Goal: Communication & Community: Answer question/provide support

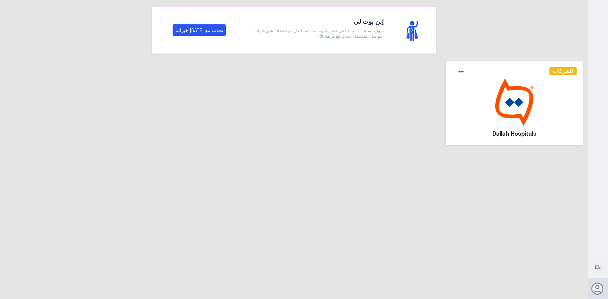
click at [491, 121] on img at bounding box center [514, 103] width 125 height 48
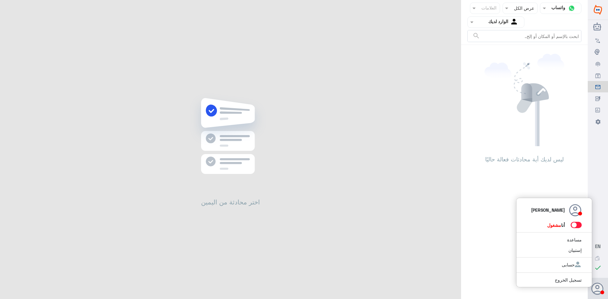
click at [576, 225] on span at bounding box center [576, 225] width 11 height 6
click at [0, 0] on input "checkbox" at bounding box center [0, 0] width 0 height 0
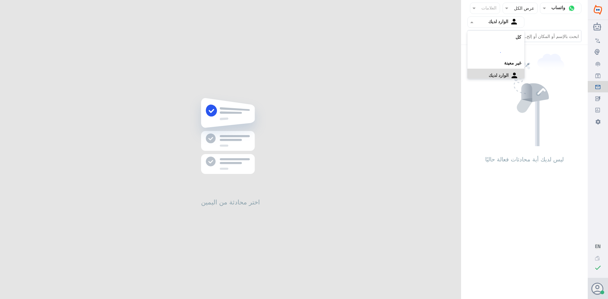
click at [500, 27] on div "Agent Filter الوارد لديك" at bounding box center [496, 21] width 57 height 11
click at [504, 74] on div "فريقك" at bounding box center [496, 79] width 57 height 15
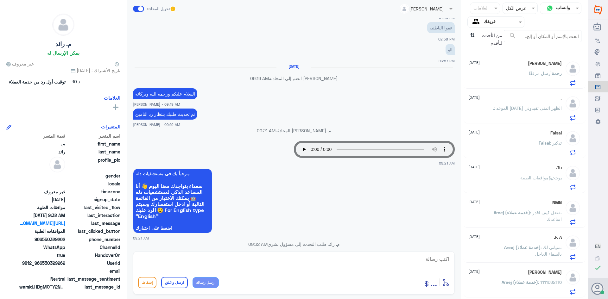
scroll to position [278, 0]
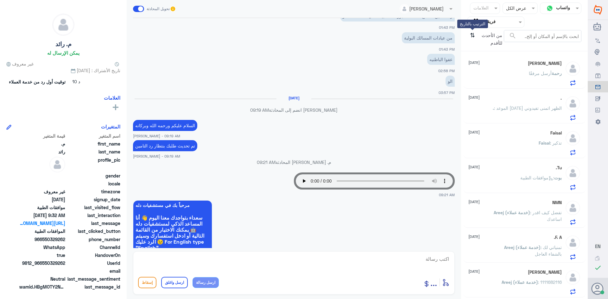
click at [470, 35] on icon "⇅" at bounding box center [472, 38] width 5 height 16
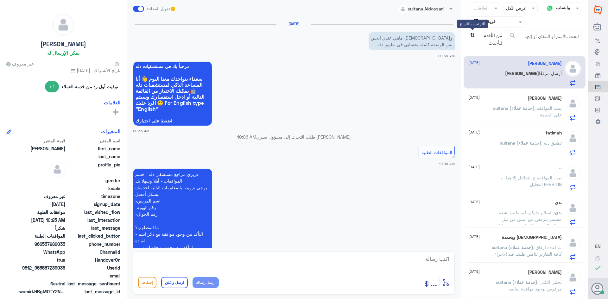
scroll to position [421, 0]
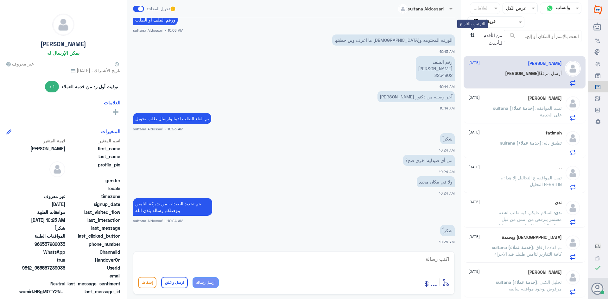
click at [470, 35] on icon "⇅" at bounding box center [472, 38] width 5 height 16
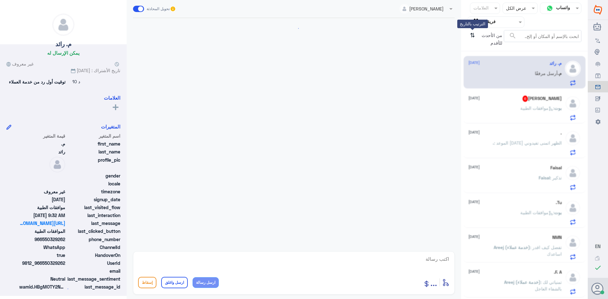
scroll to position [532, 0]
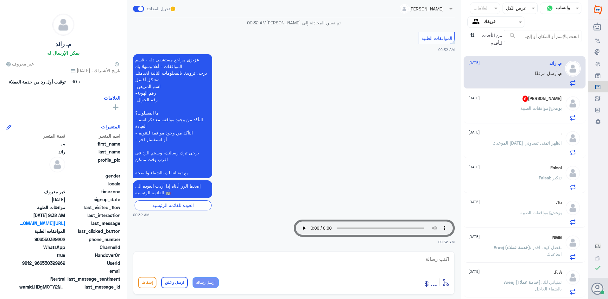
click at [496, 115] on div "بوت : موافقات الطبية" at bounding box center [515, 113] width 93 height 14
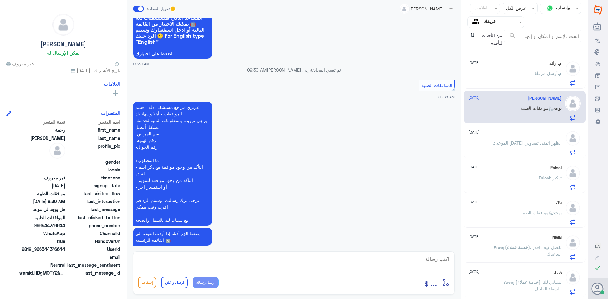
scroll to position [549, 0]
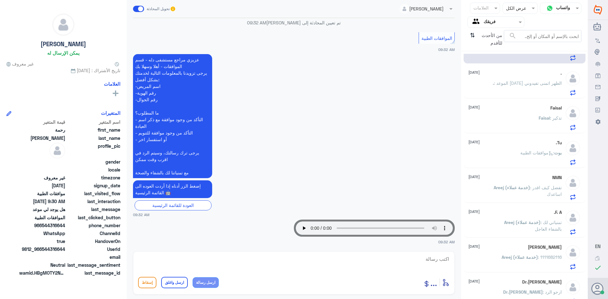
scroll to position [63, 0]
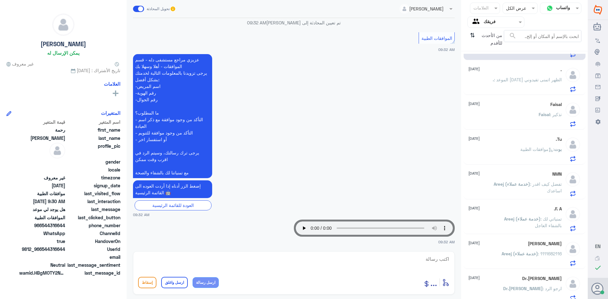
click at [524, 87] on p ". : الموعد [DATE] الظهر اتمنى تفيدوني" at bounding box center [527, 84] width 69 height 16
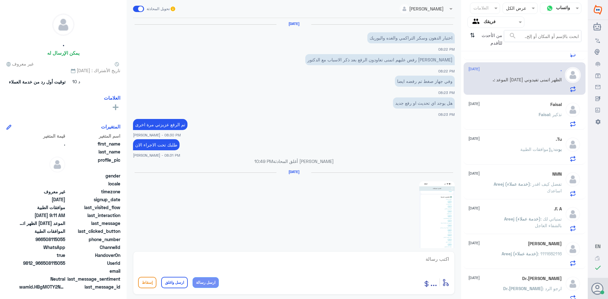
scroll to position [731, 0]
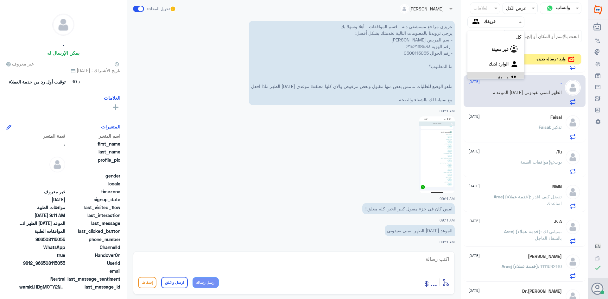
click at [496, 25] on input "text" at bounding box center [501, 21] width 35 height 7
click at [498, 63] on لديك "الوارد لديك" at bounding box center [499, 63] width 20 height 5
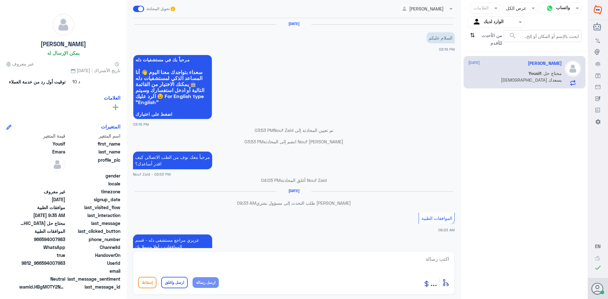
scroll to position [311, 0]
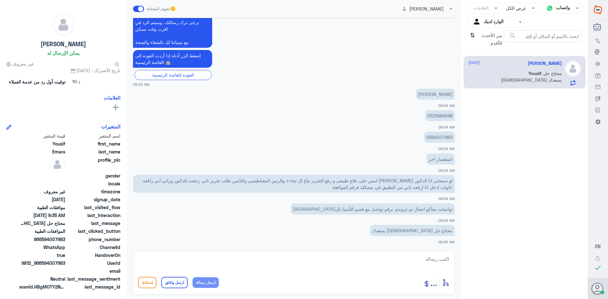
click at [443, 116] on p "2523984298" at bounding box center [440, 115] width 30 height 11
copy p "2523984298"
click at [389, 264] on textarea at bounding box center [294, 263] width 312 height 16
type textarea "u"
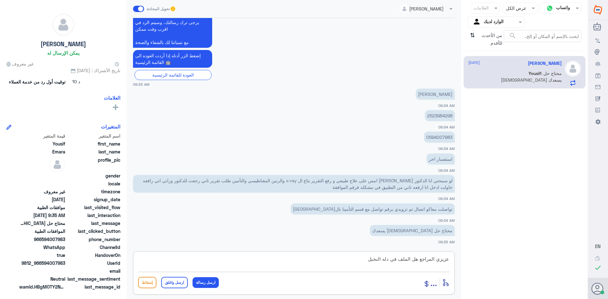
type textarea "عزيزي المراجع هل الملف في دله النخيل"
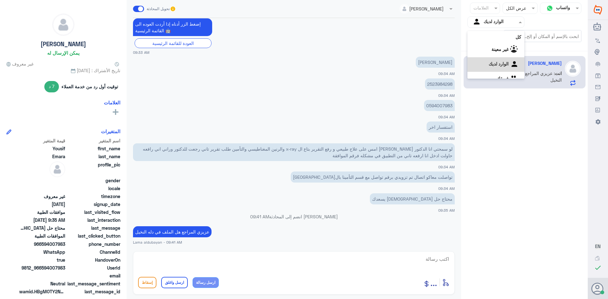
click at [501, 22] on input "text" at bounding box center [501, 21] width 35 height 7
click at [501, 56] on لديك "الوارد لديك" at bounding box center [499, 55] width 20 height 5
click at [490, 26] on div "الوارد لديك" at bounding box center [487, 22] width 33 height 10
click at [494, 65] on div "فريقك" at bounding box center [496, 71] width 57 height 15
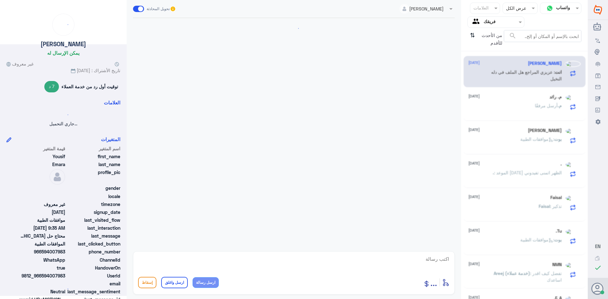
scroll to position [343, 0]
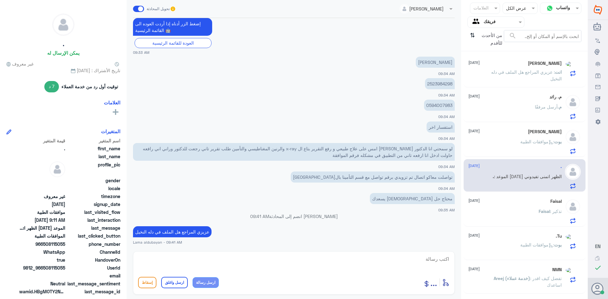
click at [527, 70] on span ": عزيزي المراجع هل الملف في دله النخيل" at bounding box center [526, 75] width 71 height 12
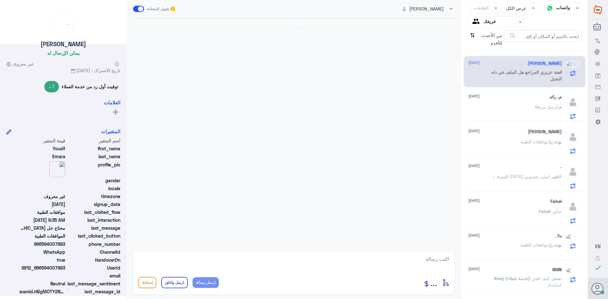
click at [529, 101] on div "م. رائد [DATE] م. أرسل مرفقًا" at bounding box center [515, 106] width 93 height 25
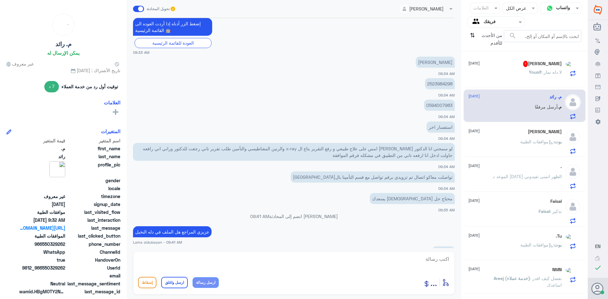
scroll to position [365, 0]
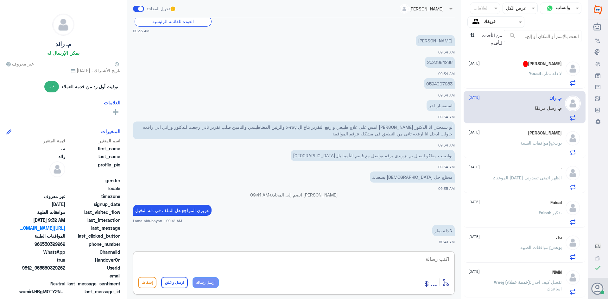
click at [411, 260] on textarea at bounding box center [294, 263] width 312 height 16
click at [381, 260] on textarea at bounding box center [294, 263] width 312 height 16
paste textarea "( 0112995140 , 0546022896 )"
click at [348, 260] on textarea "( 0112995140 , 0546022896 ) يرجى التواصل مع دله نمار لمساعد" at bounding box center [294, 263] width 312 height 16
click at [268, 260] on textarea "( 0112995140 , 0546022896 ) يرجى التواصل مع قسم الموافقات الطبيه دله نمار لمساعد" at bounding box center [294, 263] width 312 height 16
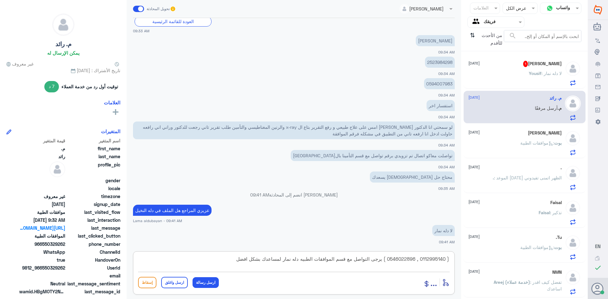
type textarea "( 0112995140 , 0546022896 ) يرجى التواصل مع قسم الموافقات الطبيه دله نمار لمساع…"
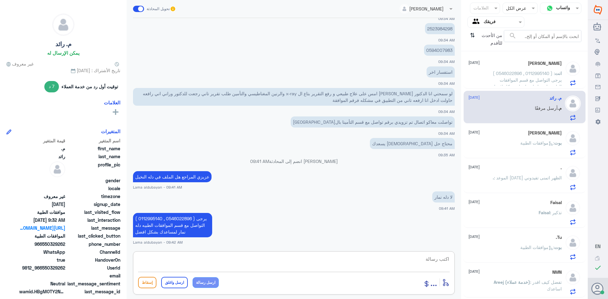
drag, startPoint x: 196, startPoint y: 264, endPoint x: 202, endPoint y: 274, distance: 12.0
click at [198, 267] on textarea at bounding box center [294, 263] width 312 height 16
click at [539, 148] on p "بوت : موافقات الطبية" at bounding box center [540, 148] width 41 height 16
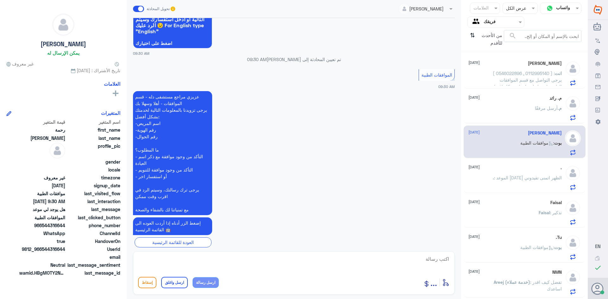
scroll to position [549, 0]
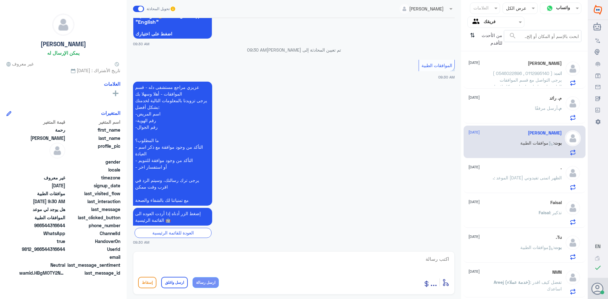
click at [356, 260] on textarea at bounding box center [294, 263] width 312 height 16
type textarea "تفضلي كيف اقدر اخدمك؟"
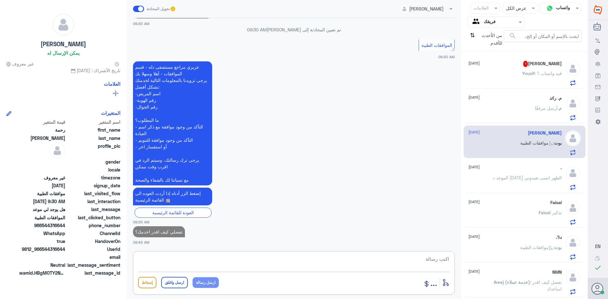
click at [520, 69] on div "[PERSON_NAME] 1 [DATE] Yousif : فيه واتساب ؟" at bounding box center [515, 73] width 93 height 25
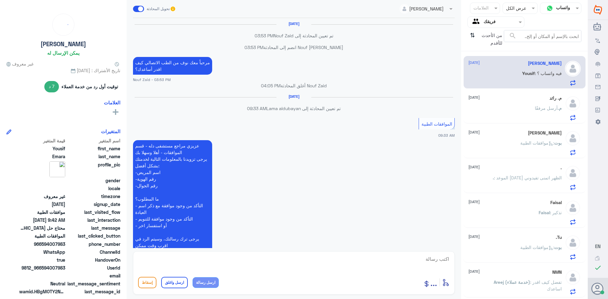
scroll to position [325, 0]
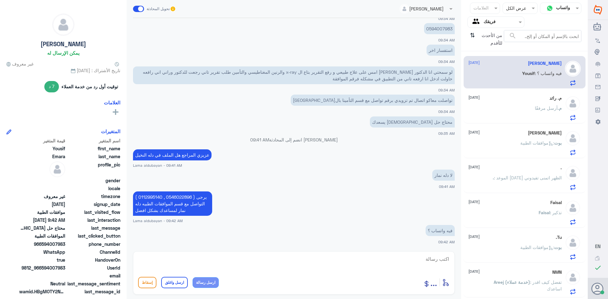
click at [421, 263] on textarea at bounding box center [294, 263] width 312 height 16
click at [408, 261] on textarea "نعم تواسل واتس او مباشر" at bounding box center [294, 263] width 312 height 16
type textarea "نعم تواسل واتس او تصال مباشر"
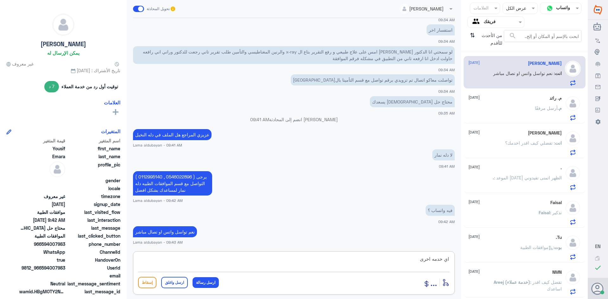
type textarea "اي خدمه اخرى"
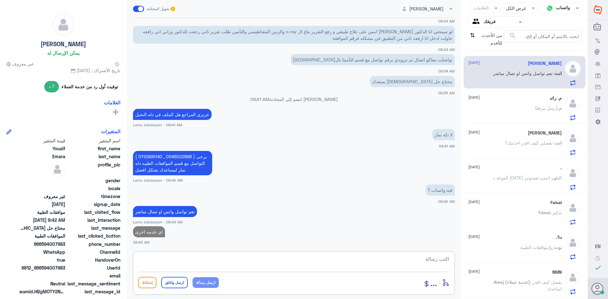
click at [542, 111] on span "أرسل مرفقًا" at bounding box center [546, 107] width 23 height 5
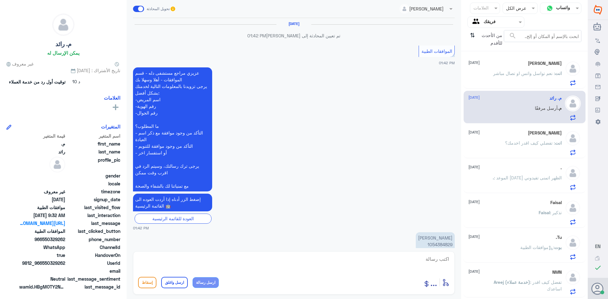
scroll to position [532, 0]
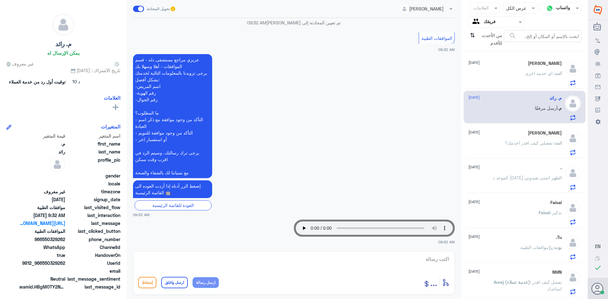
click at [560, 74] on div "[PERSON_NAME] [DATE] انت : اي خدمه اخرى" at bounding box center [525, 73] width 112 height 25
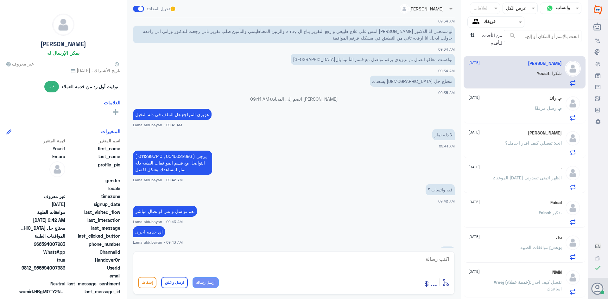
scroll to position [363, 0]
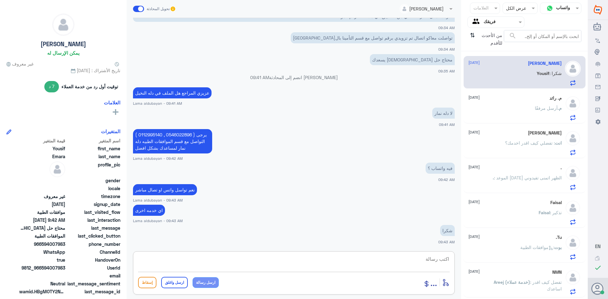
click at [334, 261] on textarea at bounding box center [294, 263] width 312 height 16
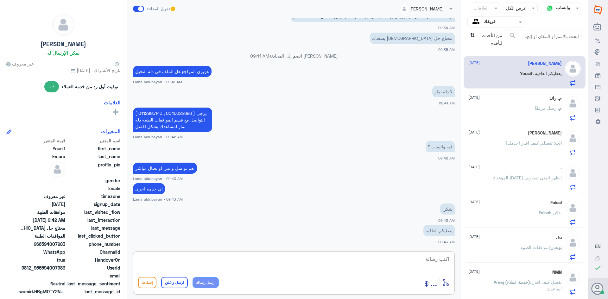
click at [367, 257] on textarea at bounding box center [294, 263] width 312 height 16
paste textarea "نشكر تواصلك مع مستشفيات دلة"
type textarea "نشكر تواصلك مع مستشفيات دلة النخيل"
click at [172, 282] on button "ارسل واغلق" at bounding box center [174, 282] width 27 height 11
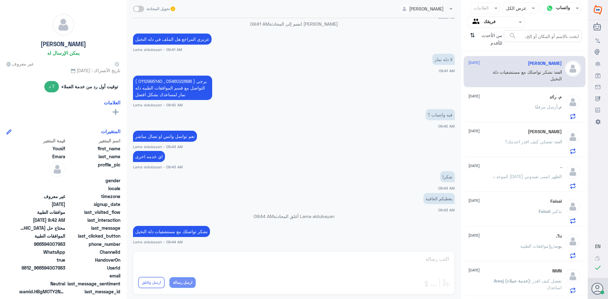
click at [537, 112] on p "م. أرسل مرفقًا" at bounding box center [548, 112] width 27 height 16
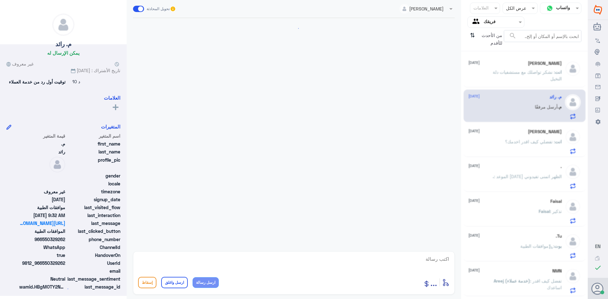
scroll to position [532, 0]
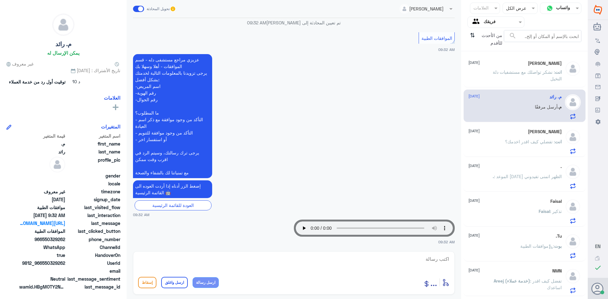
click at [512, 146] on p "انت : تفضلي كيف اقدر اخدمك؟" at bounding box center [533, 146] width 57 height 16
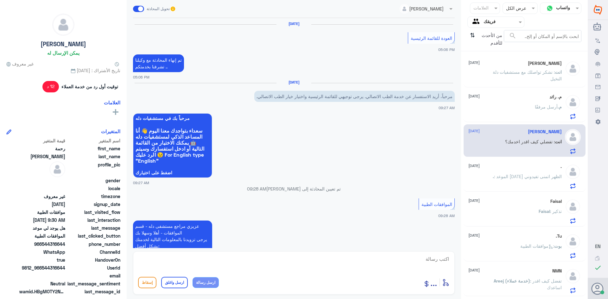
scroll to position [547, 0]
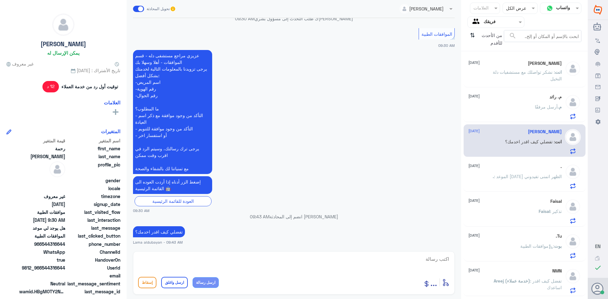
click at [509, 182] on p ". : الموعد [DATE] الظهر اتمنى تفيدوني" at bounding box center [527, 181] width 69 height 16
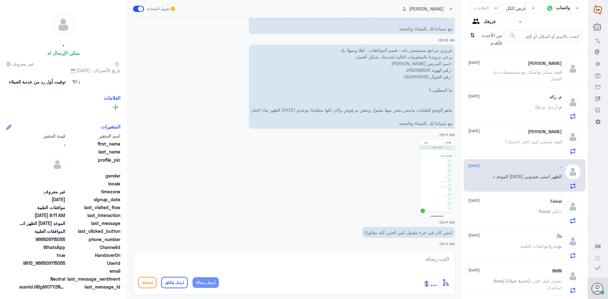
scroll to position [668, 0]
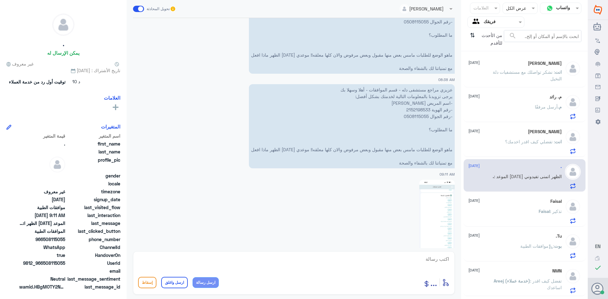
click at [421, 111] on p "عزيزي مراجع مستشفى دله - قسم الموافقات - أهلا وسهلا بك يرجى تزويدنا بالمعلومات …" at bounding box center [352, 126] width 206 height 84
copy p "2152198533"
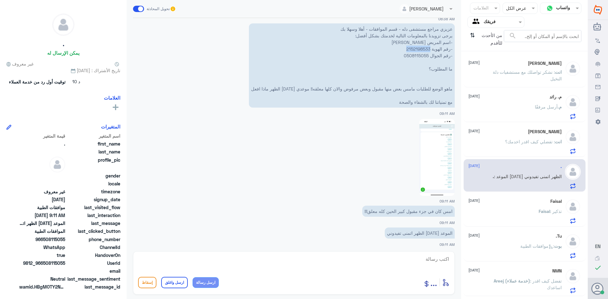
scroll to position [731, 0]
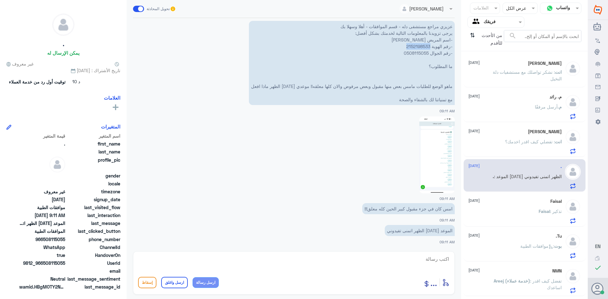
click at [432, 163] on img at bounding box center [436, 155] width 35 height 77
click at [340, 256] on textarea at bounding box center [294, 263] width 312 height 16
paste textarea "123277734"
type textarea "التحاليل كلها موافقه بامكانك الاستفاده من الخدمات 123277734"
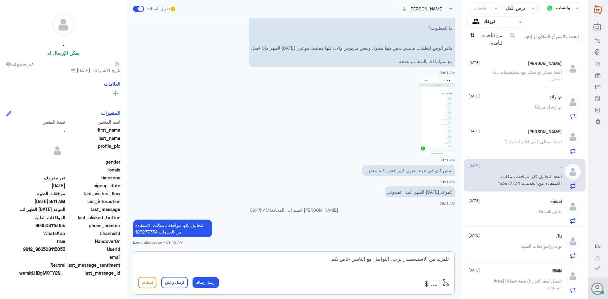
type textarea "للمزيد من الاستسفسار يرجى التواصل مع التامين خاص بكم"
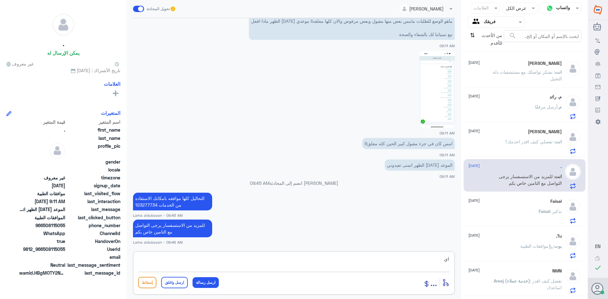
type textarea "ا"
click at [273, 263] on textarea at bounding box center [294, 263] width 312 height 16
paste textarea "نشكر تواصلك مع مستشفيات دلة"
type textarea "نشكر تواصلك مع مستشفيات دلة"
drag, startPoint x: 364, startPoint y: 262, endPoint x: 508, endPoint y: 246, distance: 144.7
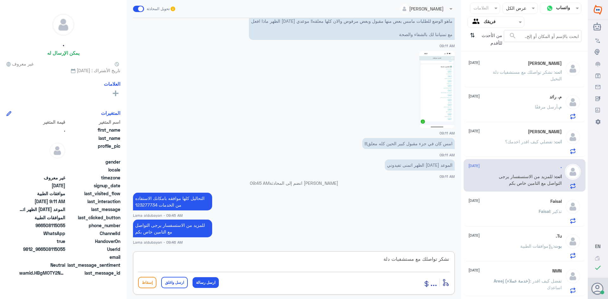
click at [508, 246] on div "قناة واتساب Status × عرض الكل العلامات Agent Filter فريقك search من الأحدث للأق…" at bounding box center [294, 150] width 588 height 301
click at [501, 210] on div "[PERSON_NAME] : تذكير" at bounding box center [515, 217] width 93 height 14
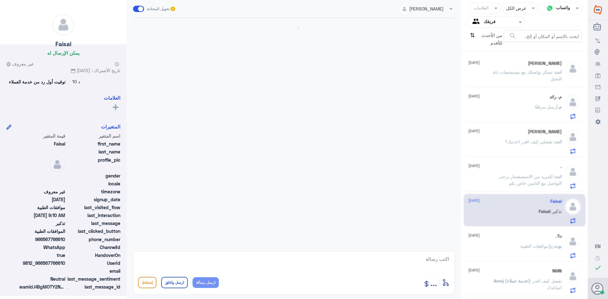
scroll to position [454, 0]
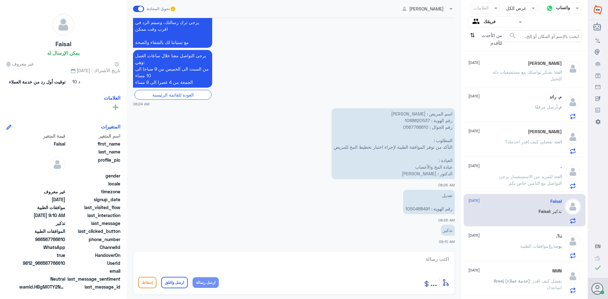
click at [422, 208] on p "تعديل رقم الهوية : 1050488491" at bounding box center [429, 202] width 52 height 24
copy p "1050488491"
click at [390, 254] on div "أدخل اسم مجموعة الرسائل ... إسقاط ارسل واغلق ارسل رسالة" at bounding box center [294, 273] width 322 height 43
click at [375, 261] on textarea at bounding box center [294, 263] width 312 height 16
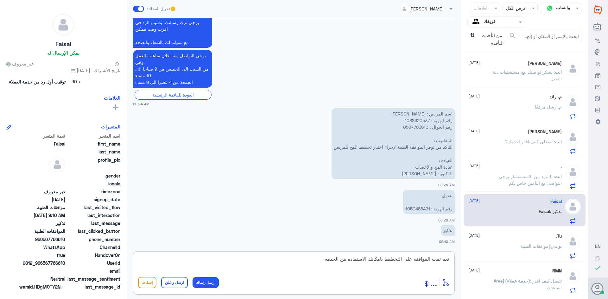
type textarea "نعم تمت الموافقه على التخطيط بامكانك الاستفاده من الخدمه"
click at [204, 280] on button "ارسل رسالة" at bounding box center [206, 283] width 26 height 11
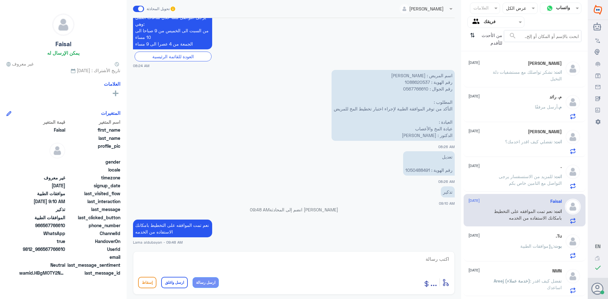
click at [257, 260] on textarea at bounding box center [294, 263] width 312 height 16
paste textarea "2025/7474758"
type textarea "2025/7474758"
click at [214, 287] on button "ارسل رسالة" at bounding box center [206, 283] width 26 height 11
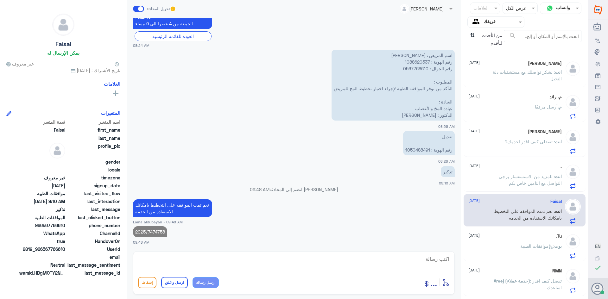
click at [497, 242] on div "[DATE] بوت : موافقات الطبية" at bounding box center [515, 246] width 93 height 25
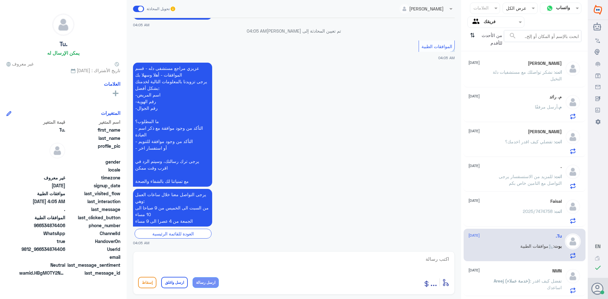
scroll to position [100, 0]
click at [536, 285] on span ": تفضل كيف اقدر اساعدك" at bounding box center [546, 284] width 32 height 12
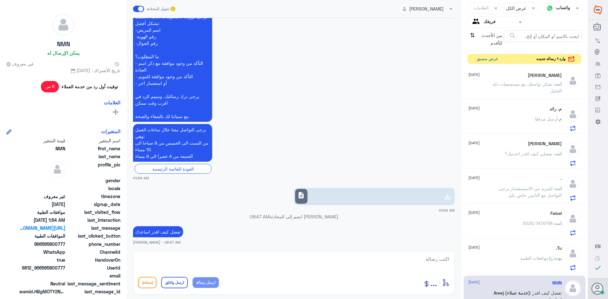
click at [490, 57] on button "عرض مسبق" at bounding box center [487, 59] width 27 height 10
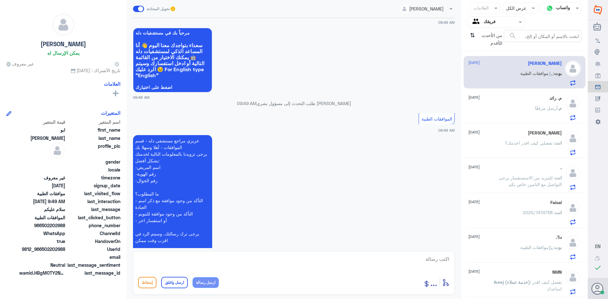
scroll to position [80, 0]
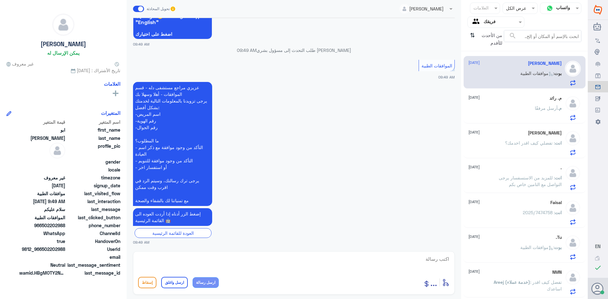
click at [495, 24] on input "text" at bounding box center [501, 21] width 35 height 7
click at [500, 55] on لديك "الوارد لديك" at bounding box center [499, 55] width 20 height 5
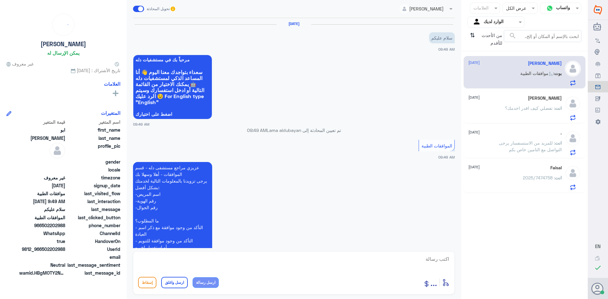
scroll to position [80, 0]
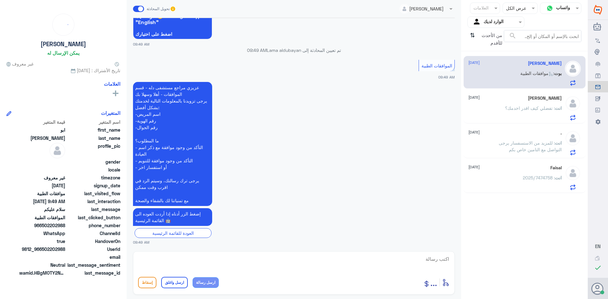
click at [381, 259] on textarea at bounding box center [294, 263] width 312 height 16
type textarea "وعليكم السلام تفضل"
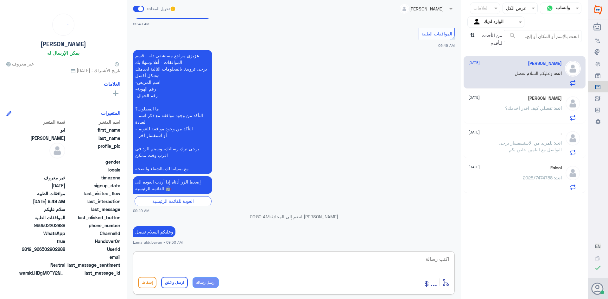
scroll to position [142, 0]
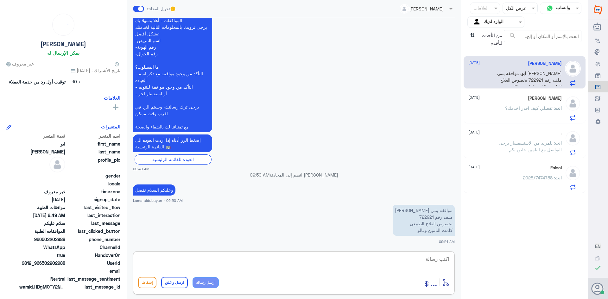
click at [428, 215] on p "موافقة بنتي [PERSON_NAME] ملف رقم 722921 بخصوص العلاج الطبيعي كلمت التامين وقالو" at bounding box center [424, 220] width 62 height 31
copy p "722921"
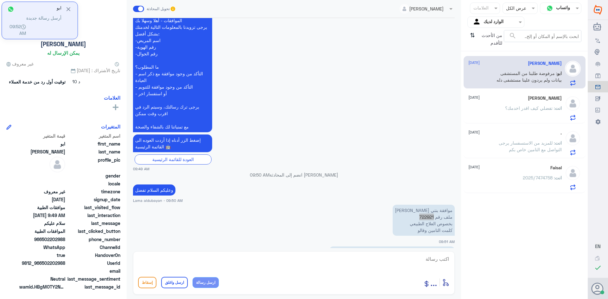
scroll to position [164, 0]
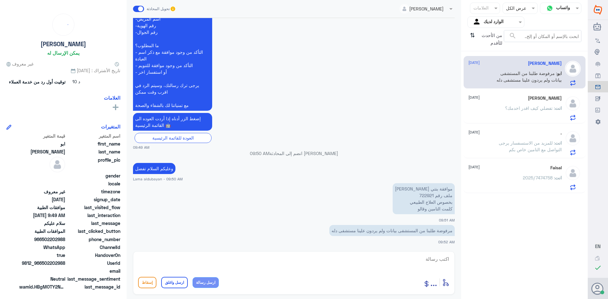
click at [419, 259] on textarea at bounding box center [294, 263] width 312 height 16
type textarea "ت"
click at [227, 267] on textarea at bounding box center [294, 263] width 312 height 16
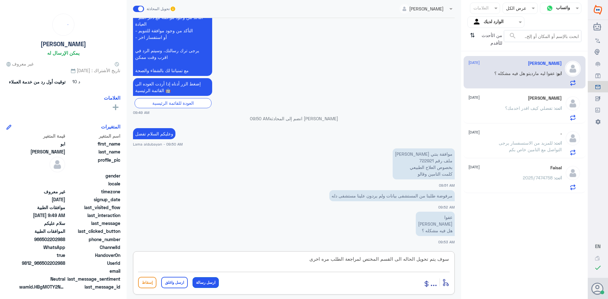
type textarea "سوف يتم تحويل الحاله الى القسم المختص لمراجعة الطلب مره اخرى"
click at [207, 283] on button "ارسل رسالة" at bounding box center [206, 283] width 26 height 11
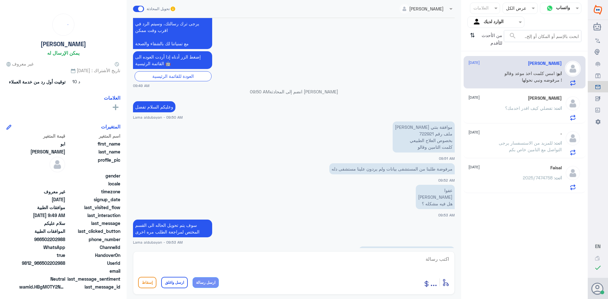
scroll to position [247, 0]
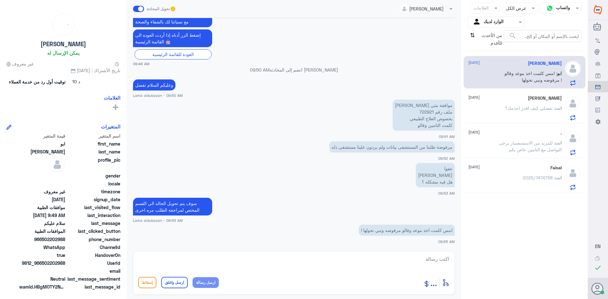
click at [379, 260] on textarea at bounding box center [294, 263] width 312 height 16
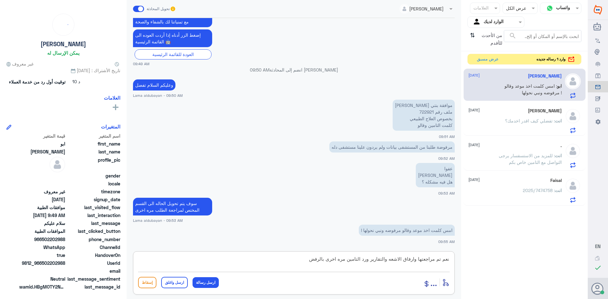
type textarea "نعم تم مراجعتها وارفاق الاشعه والتقارير ورد التامين مره اخرى بالرفض"
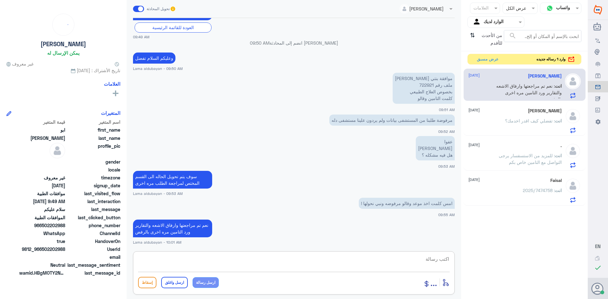
click at [318, 256] on textarea at bounding box center [294, 263] width 312 height 16
type textarea "سوف يتم مراجعتها مره اخرى في حال الرفض يجب مراجعة التامين"
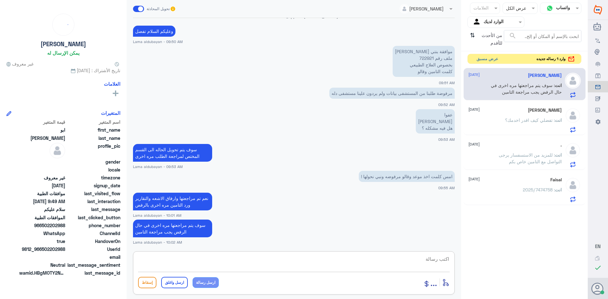
click at [488, 61] on button "عرض مسبق" at bounding box center [487, 59] width 27 height 10
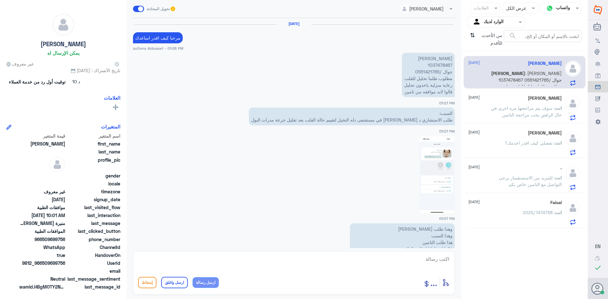
scroll to position [664, 0]
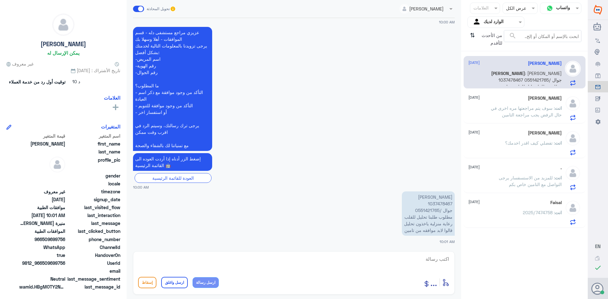
click at [439, 205] on p "منيرة [PERSON_NAME] 1037478467 جوال /0551421765 مطلوب طلبنا تحليل للقلب رعاية م…" at bounding box center [428, 214] width 53 height 44
copy p "1037478467"
click at [435, 208] on p "منيرة [PERSON_NAME] 1037478467 جوال /0551421765 مطلوب طلبنا تحليل للقلب رعاية م…" at bounding box center [428, 214] width 53 height 44
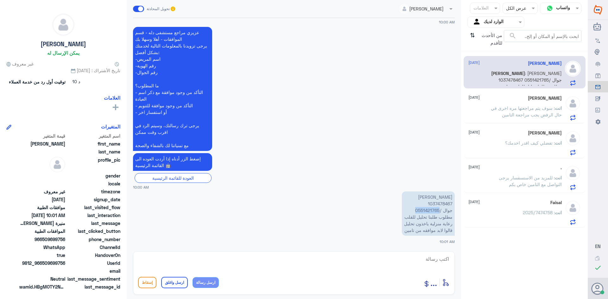
copy p "0551421765"
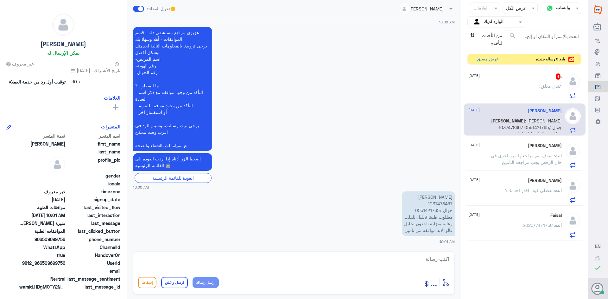
click at [539, 83] on span ": عندي معلق" at bounding box center [550, 85] width 23 height 5
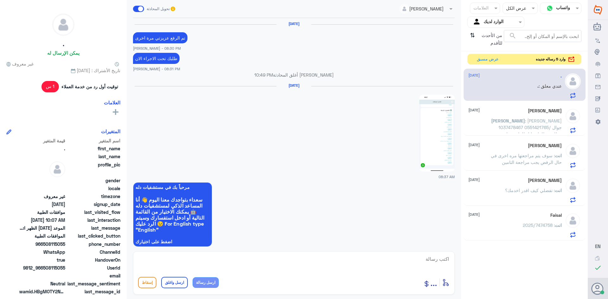
scroll to position [731, 0]
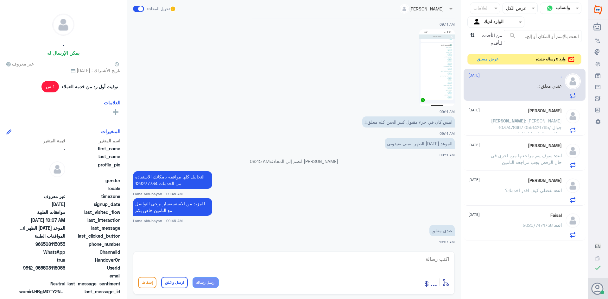
click at [431, 256] on textarea at bounding box center [294, 263] width 312 height 16
type textarea "u"
type textarea "عذرا عزيزتي تمت الموافقه جزئيا"
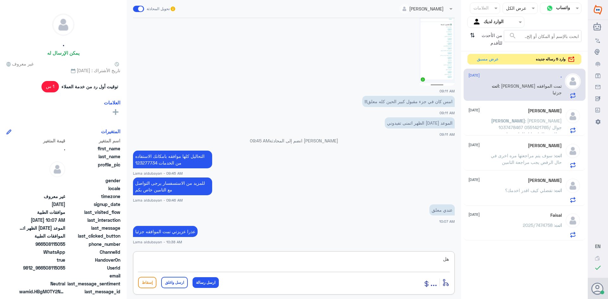
type textarea "ه"
type textarea "بامكانك الاستفاده من التحاليل الي متوافق عليه وفي حال صدرت بامكانا متابعة الطلب…"
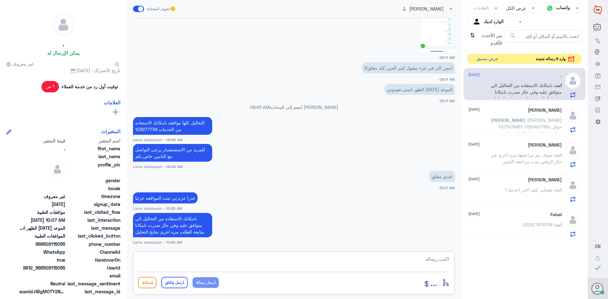
click at [485, 59] on button "عرض مسبق" at bounding box center [487, 59] width 27 height 10
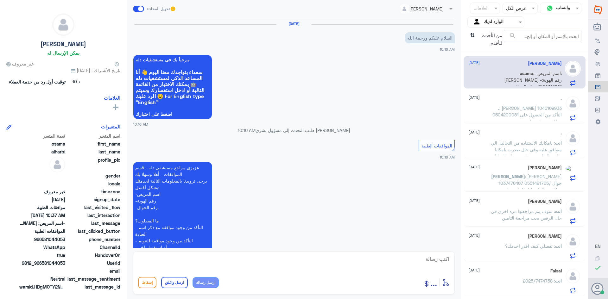
scroll to position [150, 0]
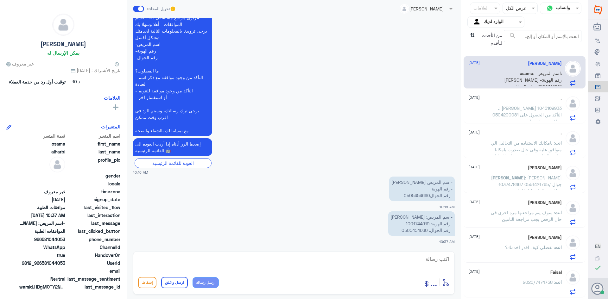
click at [526, 112] on span ": [PERSON_NAME] 1045169933 0504200081 التأكد من الحصول على موافقه صرف دواء" at bounding box center [527, 114] width 69 height 19
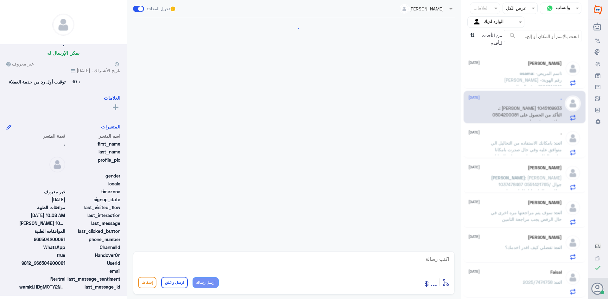
scroll to position [496, 0]
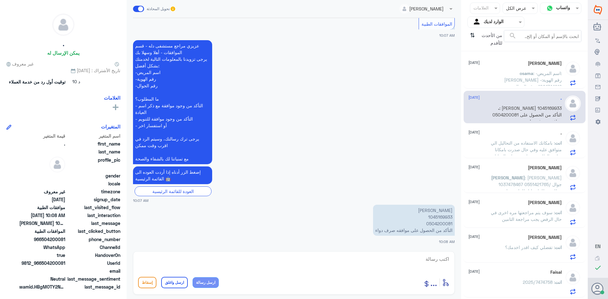
click at [515, 148] on span ": بامكانك الاستفاده من التحاليل الي متوافق عليه وفي حال صدرت بامكانا متابعة الط…" at bounding box center [526, 149] width 71 height 19
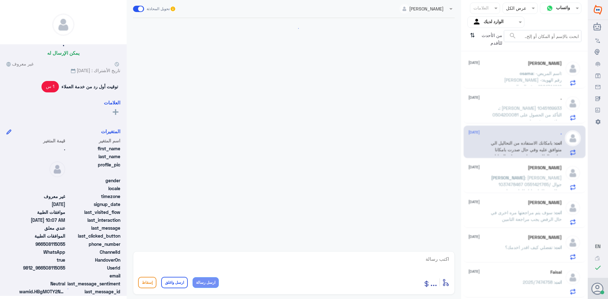
scroll to position [746, 0]
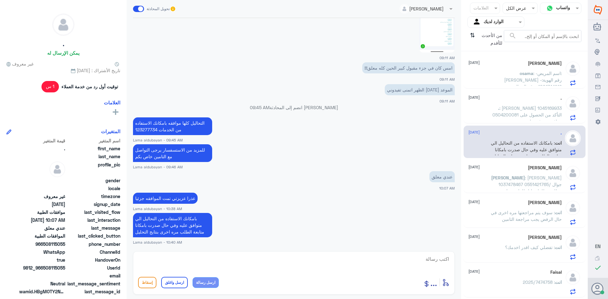
click at [514, 180] on span ": [PERSON_NAME] 1037478467 جوال /0551421765 مطلوب طلبنا تحليل للقلب رعاية منزلي…" at bounding box center [528, 191] width 68 height 32
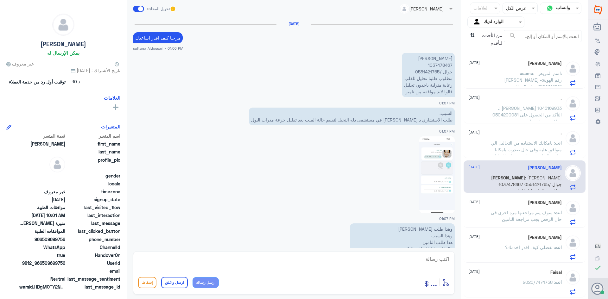
scroll to position [664, 0]
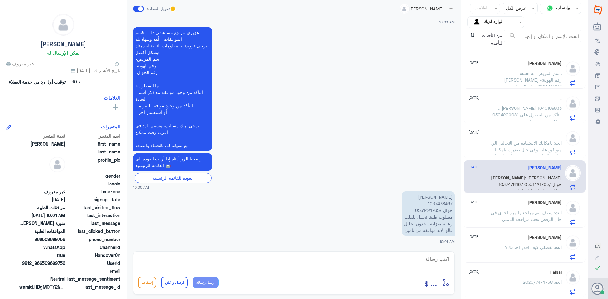
click at [529, 75] on span ": -اسم المريض: [PERSON_NAME] -رقم الهوية: 1001744919 -رقم الجوال: 0505454660" at bounding box center [533, 83] width 58 height 25
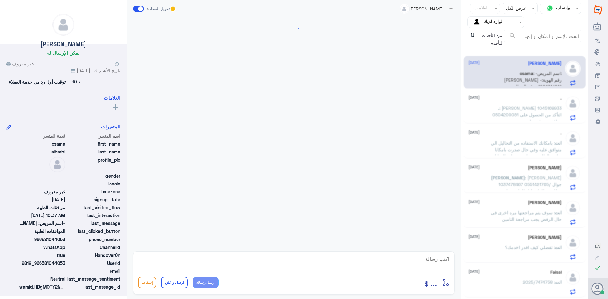
scroll to position [150, 0]
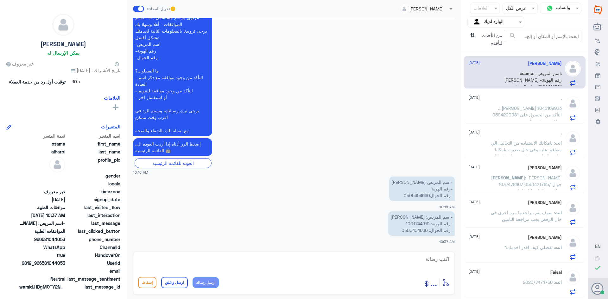
click at [418, 224] on p "-اسم المريض: [PERSON_NAME] -رقم الهوية: 1001744919 -رقم الجوال: 0505454660" at bounding box center [421, 224] width 67 height 24
copy p "1001744919"
click at [411, 258] on textarea at bounding box center [294, 263] width 312 height 16
type textarea "عزيزي المراجع هل الموافقه في دله النخيل"
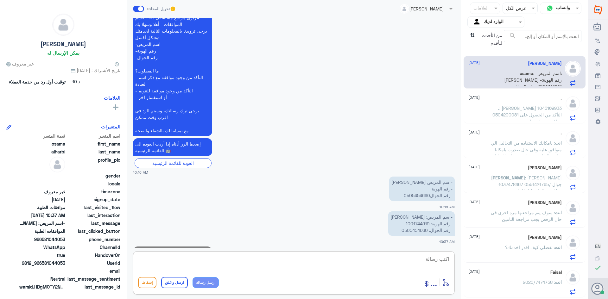
scroll to position [177, 0]
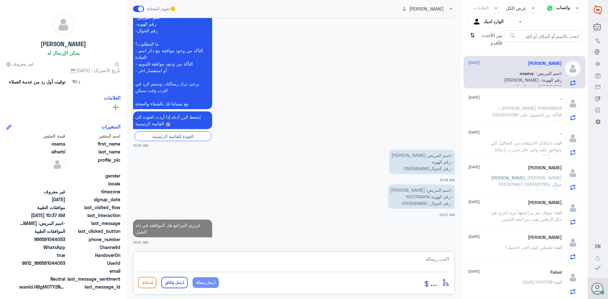
click at [539, 113] on span ": [PERSON_NAME] 1045169933 0504200081 التأكد من الحصول على موافقه صرف دواء" at bounding box center [527, 114] width 69 height 19
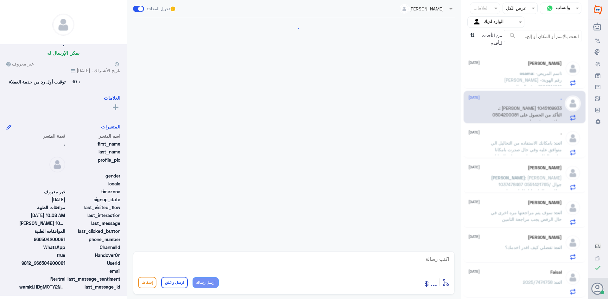
scroll to position [496, 0]
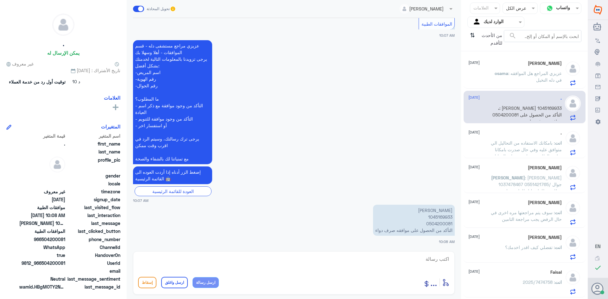
click at [440, 220] on p "[PERSON_NAME] 1045169933 0504200081 التأكد من الحصول على موافقه صرف دواء" at bounding box center [414, 220] width 82 height 31
copy p "1045169933"
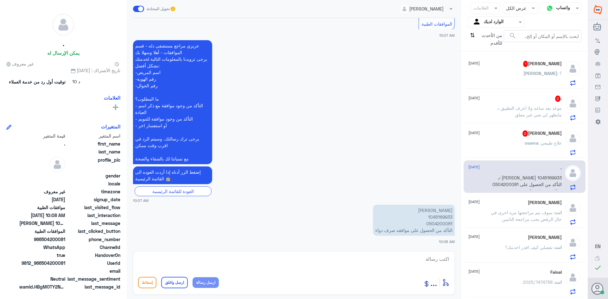
click at [518, 144] on div "osama : علاج طبيعي" at bounding box center [515, 148] width 93 height 14
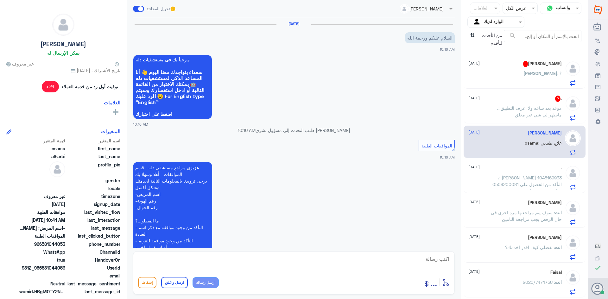
scroll to position [232, 0]
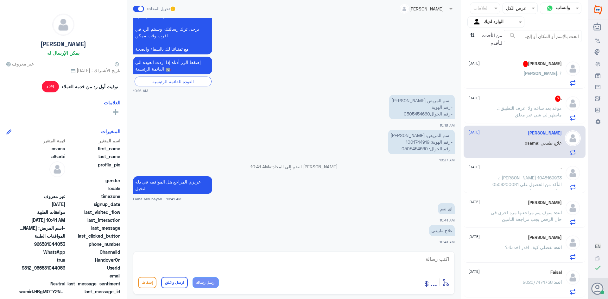
click at [421, 143] on p "-اسم المريض: [PERSON_NAME] -رقم الهوية: 1001744919 -رقم الجوال: 0505454660" at bounding box center [421, 142] width 67 height 24
copy p "1001744919"
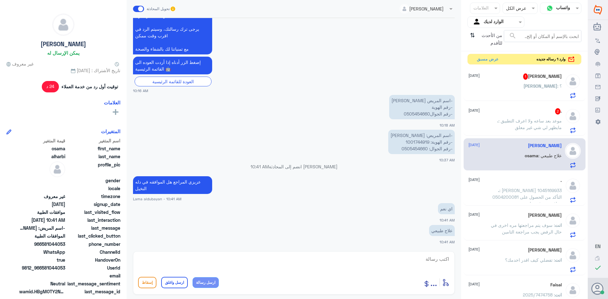
click at [520, 80] on div "[PERSON_NAME] 1 [DATE][PERSON_NAME] : ؟" at bounding box center [515, 85] width 93 height 25
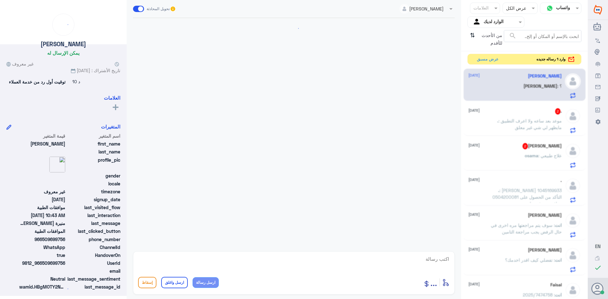
scroll to position [665, 0]
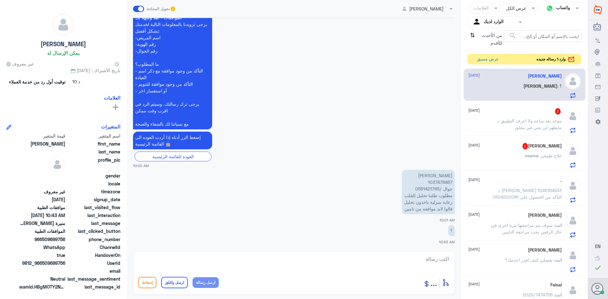
click at [440, 182] on p "منيرة [PERSON_NAME] 1037478467 جوال /0551421765 مطلوب طلبنا تحليل للقلب رعاية م…" at bounding box center [428, 192] width 53 height 44
copy p "1037478467"
click at [426, 189] on p "منيرة [PERSON_NAME] 1037478467 جوال /0551421765 مطلوب طلبنا تحليل للقلب رعاية م…" at bounding box center [428, 192] width 53 height 44
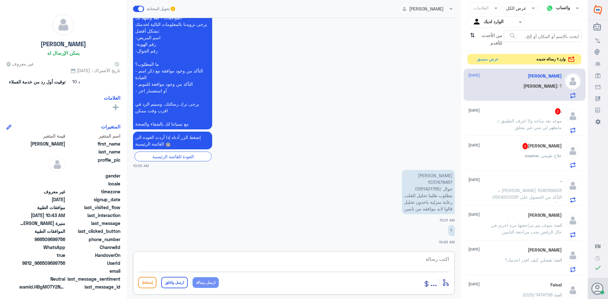
click at [370, 261] on textarea at bounding box center [294, 263] width 312 height 16
type textarea "و"
type textarea "عزيزي المراجع وضح استفسارك"
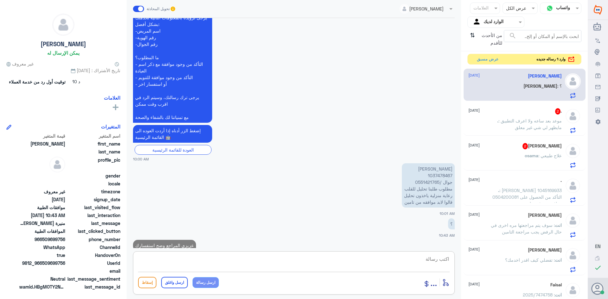
scroll to position [686, 0]
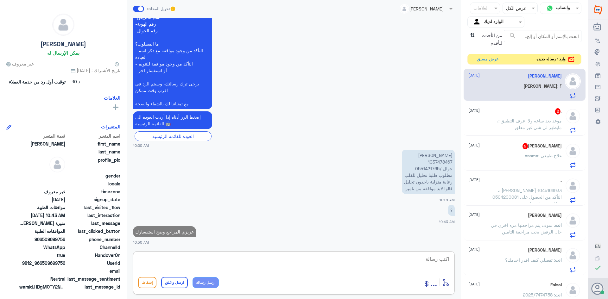
click at [515, 119] on span ": موعد بعد ساعه ولا اعرف التطبيق مايظهر لي شي غير معلق" at bounding box center [530, 124] width 63 height 12
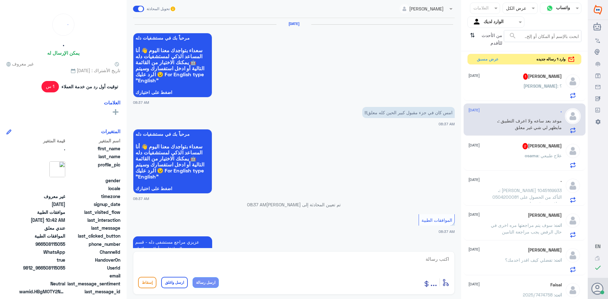
scroll to position [680, 0]
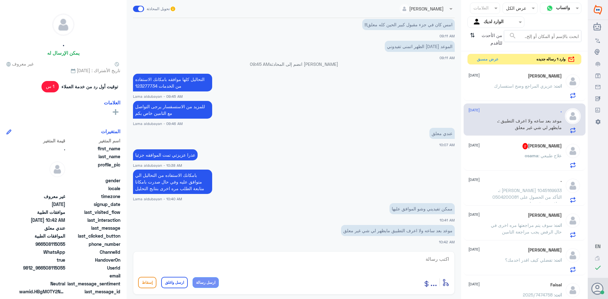
click at [371, 266] on textarea at bounding box center [294, 263] width 312 height 16
type textarea "ابشري"
drag, startPoint x: 433, startPoint y: 262, endPoint x: 468, endPoint y: 261, distance: 34.6
click at [464, 261] on div "قناة واتساب Status × عرض الكل العلامات Agent Filter الوارد لديك search من الأحد…" at bounding box center [294, 150] width 588 height 301
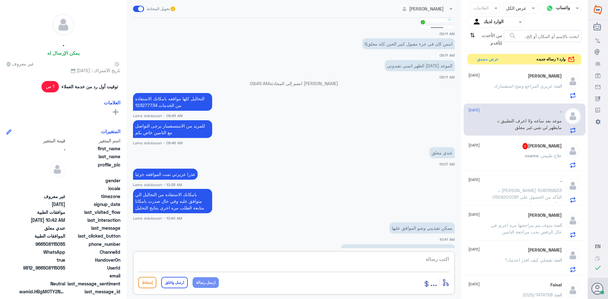
scroll to position [584, 0]
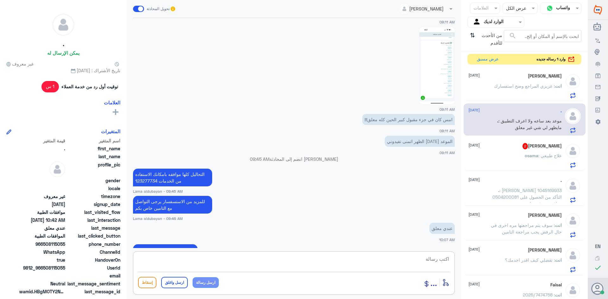
click at [433, 287] on span "..." at bounding box center [434, 282] width 7 height 11
click at [434, 263] on span "المرفقات" at bounding box center [432, 260] width 19 height 6
click at [150, 250] on div "Lama aldubayan تحويل المحادثة [DATE] مرحباً بك في مستشفيات دله سعداء بتواجدك مع…" at bounding box center [294, 150] width 335 height 301
click at [349, 260] on textarea at bounding box center [294, 263] width 312 height 16
type textarea "ابشلري لحظات"
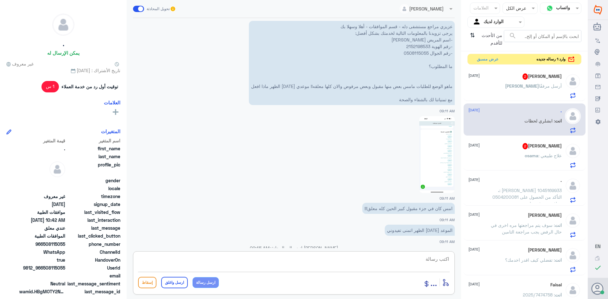
scroll to position [480, 0]
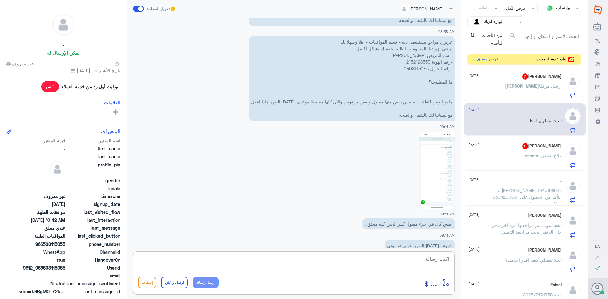
click at [420, 62] on p "عزيزي مراجع مستشفى دله - قسم الموافقات - أهلا وسهلا بك يرجى تزويدنا بالمعلومات …" at bounding box center [352, 78] width 206 height 84
click at [269, 257] on textarea at bounding box center [294, 263] width 312 height 16
paste textarea "[MEDICAL_DATA])"
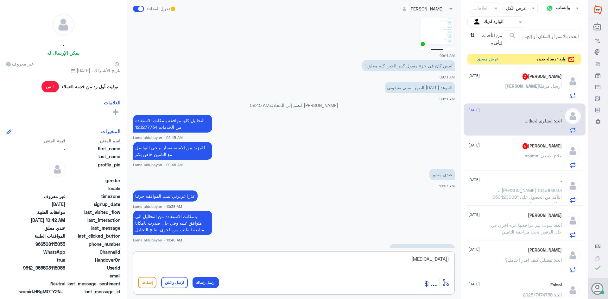
scroll to position [700, 0]
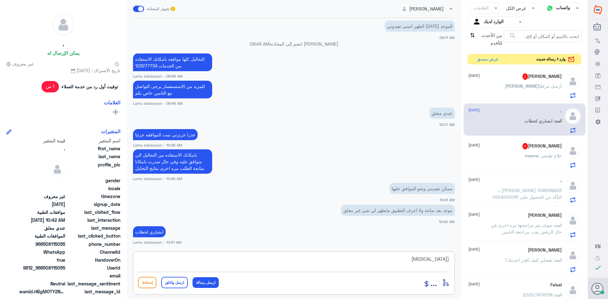
type textarea "[MEDICAL_DATA])"
click at [383, 268] on textarea "[MEDICAL_DATA])" at bounding box center [294, 263] width 312 height 16
click at [376, 260] on textarea "[MEDICAL_DATA])" at bounding box center [294, 263] width 312 height 16
click at [447, 258] on textarea "[MEDICAL_DATA])" at bounding box center [294, 263] width 312 height 16
click at [448, 261] on textarea "[MEDICAL_DATA])" at bounding box center [294, 263] width 312 height 16
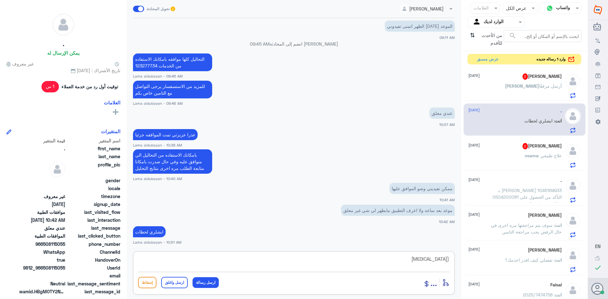
paste textarea "[MEDICAL_DATA] (ESR)"
click at [350, 259] on textarea "[MEDICAL_DATA]) [MEDICAL_DATA] (ESR)" at bounding box center [294, 263] width 312 height 16
drag, startPoint x: 350, startPoint y: 259, endPoint x: 461, endPoint y: 267, distance: 110.9
click at [461, 267] on div "Lama aldubayan تحويل المحادثة [DATE] مرحباً بك في مستشفيات دله سعداء بتواجدك مع…" at bounding box center [294, 150] width 335 height 301
type textarea "[MEDICAL_DATA])"
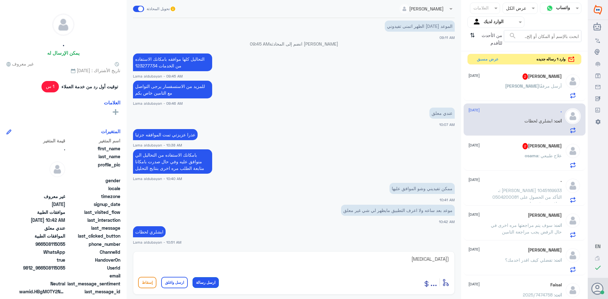
click at [206, 280] on button "ارسل رسالة" at bounding box center [206, 283] width 26 height 11
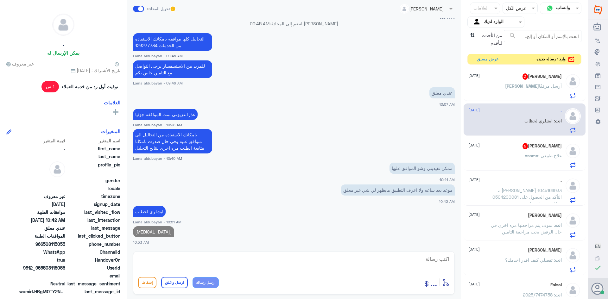
click at [208, 284] on button "ارسل رسالة" at bounding box center [206, 283] width 26 height 11
click at [244, 258] on textarea at bounding box center [294, 263] width 312 height 16
paste textarea "[MEDICAL_DATA] (ESR)"
type textarea "[MEDICAL_DATA] (ESR)"
click at [201, 285] on button "ارسل رسالة" at bounding box center [206, 283] width 26 height 11
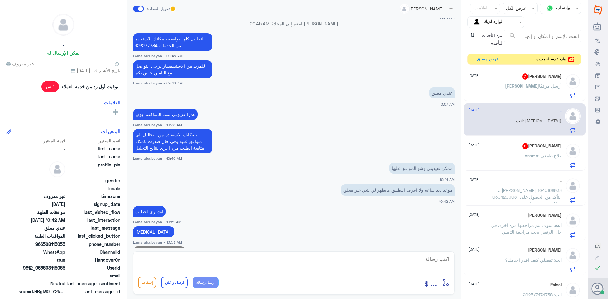
scroll to position [747, 0]
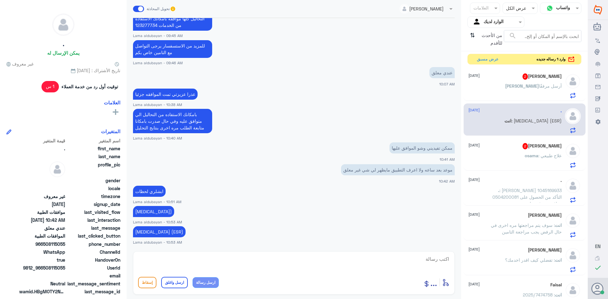
click at [315, 265] on textarea at bounding box center [294, 263] width 312 height 16
paste textarea "[MEDICAL_DATA]"
type textarea "[MEDICAL_DATA]"
click at [211, 279] on button "ارسل رسالة" at bounding box center [206, 283] width 26 height 11
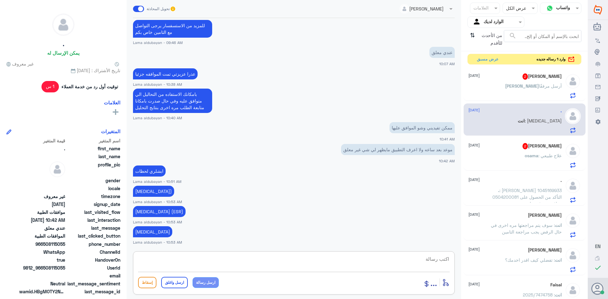
click at [303, 260] on textarea at bounding box center [294, 263] width 312 height 16
paste textarea "RANDOM BLOOD GLUCOSE (RBS)"
type textarea "RANDOM BLOOD GLUCOSE (RBS)"
click at [205, 283] on button "ارسل رسالة" at bounding box center [206, 283] width 26 height 11
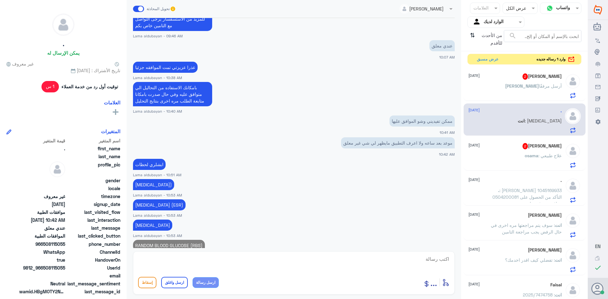
scroll to position [788, 0]
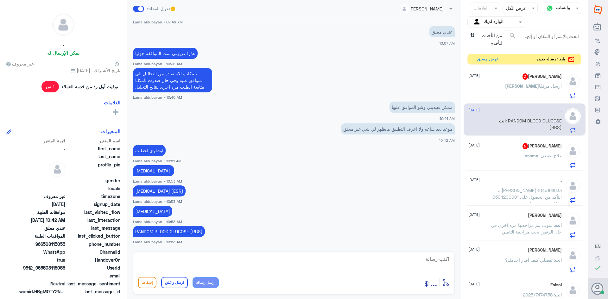
click at [340, 262] on textarea at bounding box center [294, 263] width 312 height 16
paste textarea "RANDOM BLOOD GLUCOSE (RBS)"
type textarea "RANDOM BLOOD GLUCOSE (RBS)"
click at [199, 281] on button "ارسل رسالة" at bounding box center [206, 283] width 26 height 11
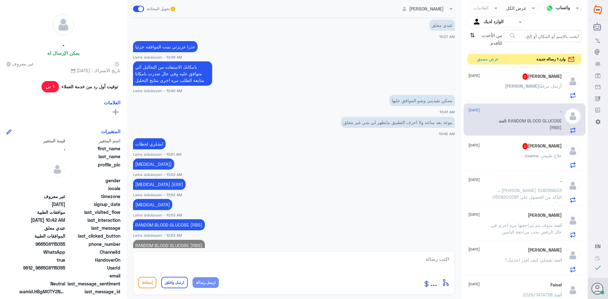
scroll to position [808, 0]
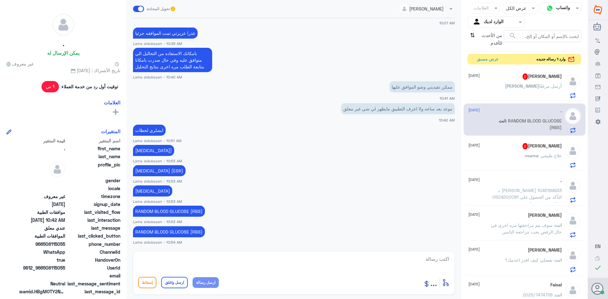
click at [313, 260] on textarea at bounding box center [294, 263] width 312 height 16
paste textarea "[MEDICAL_DATA] AMINOTRANSFERASE (ALT/SGPT)"
type textarea "[MEDICAL_DATA] AMINOTRANSFERASE (ALT/SGPT)"
click at [202, 282] on button "ارسل رسالة" at bounding box center [206, 283] width 26 height 11
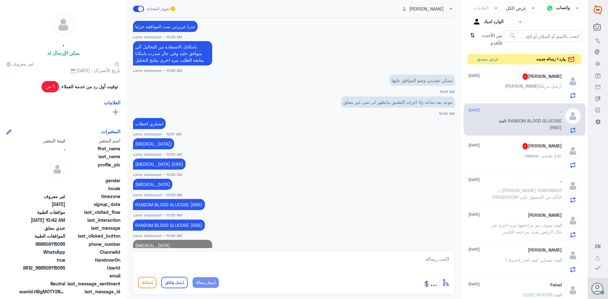
scroll to position [835, 0]
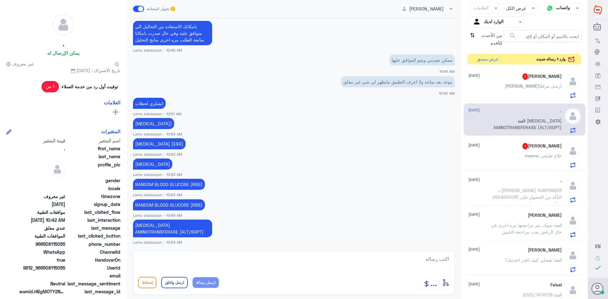
drag, startPoint x: 305, startPoint y: 265, endPoint x: 239, endPoint y: 277, distance: 66.9
click at [304, 265] on textarea at bounding box center [294, 263] width 312 height 16
paste textarea "ULTRASOUND UPPER ABDOMEN"
type textarea "ULTRASOUND UPPER ABDOMEN"
click at [211, 283] on button "ارسل رسالة" at bounding box center [206, 283] width 26 height 11
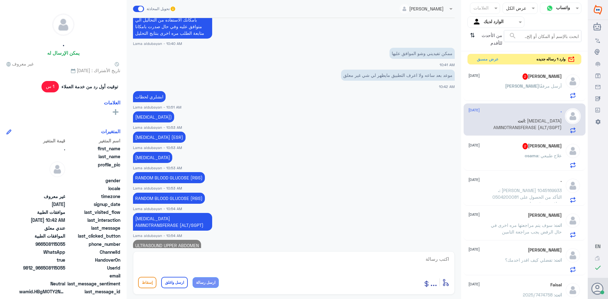
scroll to position [855, 0]
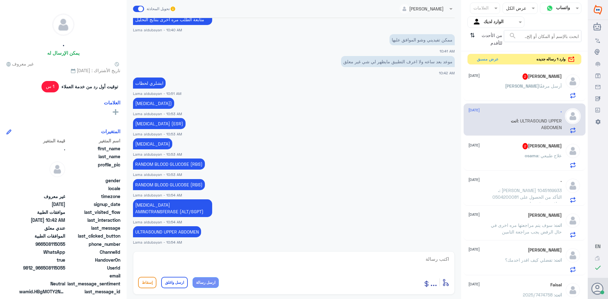
click at [342, 262] on textarea at bounding box center [294, 263] width 312 height 16
type textarea "ا"
type textarea "هذي الاشعة والتحاليل الي متوافق عليها عزيزتي"
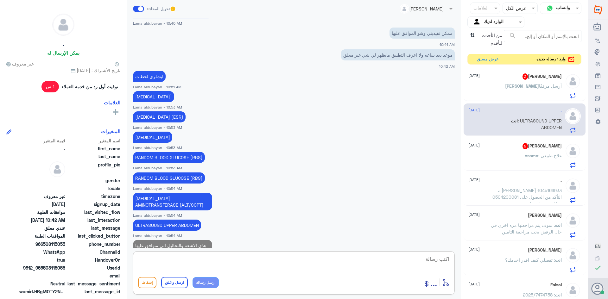
scroll to position [882, 0]
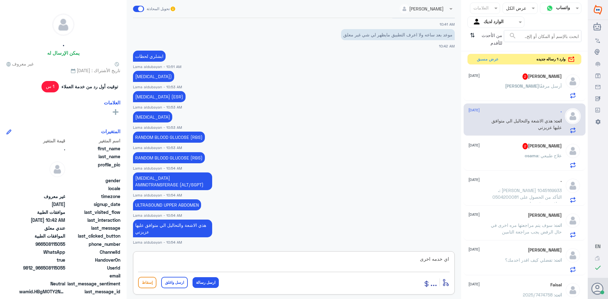
type textarea "اي خدمه اخرى"
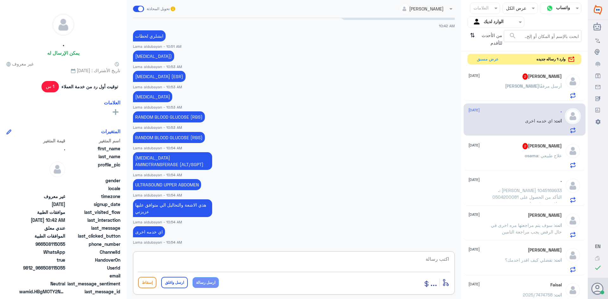
drag, startPoint x: 545, startPoint y: 83, endPoint x: 544, endPoint y: 87, distance: 3.9
click at [545, 83] on span "أرسل مرفقًا" at bounding box center [550, 85] width 23 height 5
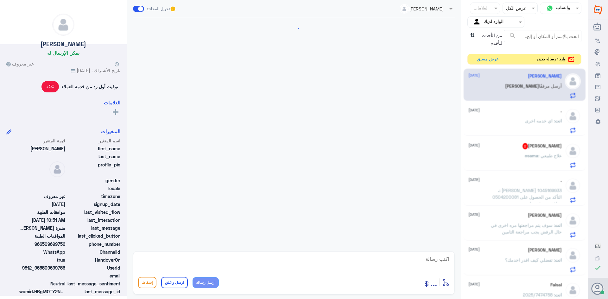
scroll to position [581, 0]
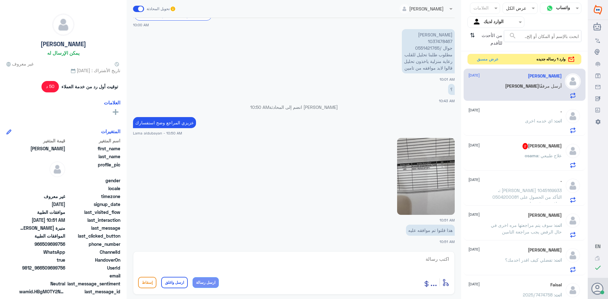
click at [420, 177] on img at bounding box center [426, 176] width 58 height 77
click at [357, 262] on textarea at bounding box center [294, 263] width 312 height 16
click at [426, 163] on img at bounding box center [426, 176] width 58 height 77
click at [396, 260] on textarea "تم اجراء التحالي" at bounding box center [294, 263] width 312 height 16
click at [439, 41] on p "منيرة [PERSON_NAME] 1037478467 جوال /0551421765 مطلوب طلبنا تحليل للقلب رعاية م…" at bounding box center [428, 51] width 53 height 44
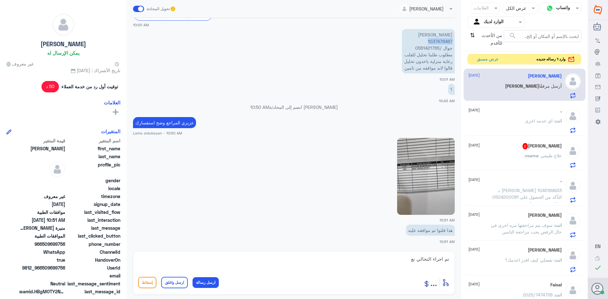
click at [439, 41] on p "منيرة [PERSON_NAME] 1037478467 جوال /0551421765 مطلوب طلبنا تحليل للقلب رعاية م…" at bounding box center [428, 51] width 53 height 44
click at [430, 49] on p "منيرة [PERSON_NAME] 1037478467 جوال /0551421765 مطلوب طلبنا تحليل للقلب رعاية م…" at bounding box center [428, 51] width 53 height 44
click at [430, 48] on p "منيرة [PERSON_NAME] 1037478467 جوال /0551421765 مطلوب طلبنا تحليل للقلب رعاية م…" at bounding box center [428, 51] width 53 height 44
click at [427, 48] on p "منيرة [PERSON_NAME] 1037478467 جوال /0551421765 مطلوب طلبنا تحليل للقلب رعاية م…" at bounding box center [428, 51] width 53 height 44
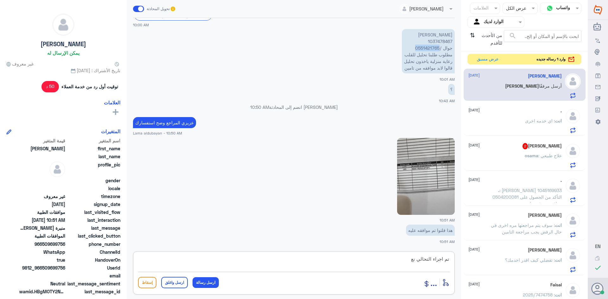
click at [406, 266] on textarea "تم اجراء التحالي نع" at bounding box center [294, 263] width 312 height 16
type textarea "ت"
type textarea "نعم هناك موافقه على التحليل"
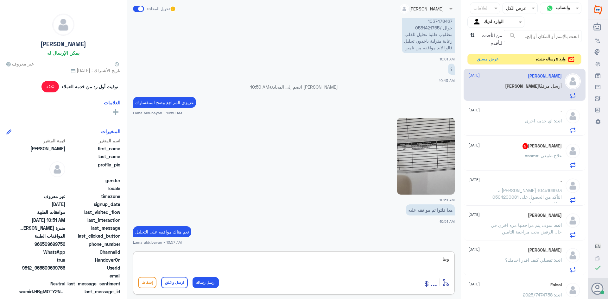
type textarea "و"
type textarea "تحليل وظايف الكبد تم اجرائه"
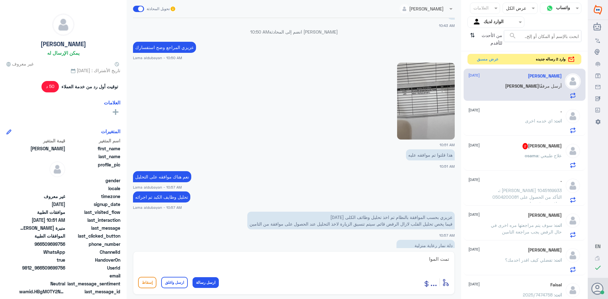
scroll to position [809, 0]
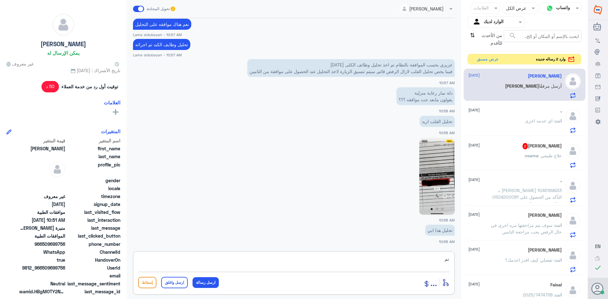
type textarea "ت"
click at [389, 259] on textarea "عزيزي المراجع تمت الموافقه على التحالي رقم الموافقه" at bounding box center [294, 263] width 312 height 16
click at [369, 261] on textarea "عزيزي المراجع تمت الموافقه على التحالي رقم الموافقه" at bounding box center [294, 263] width 312 height 16
click at [291, 261] on textarea "عزيزي المراجع تمت الموافقه على التحليل انزيمات القلب رقم الموافقه" at bounding box center [294, 263] width 312 height 16
paste textarea "84018623"
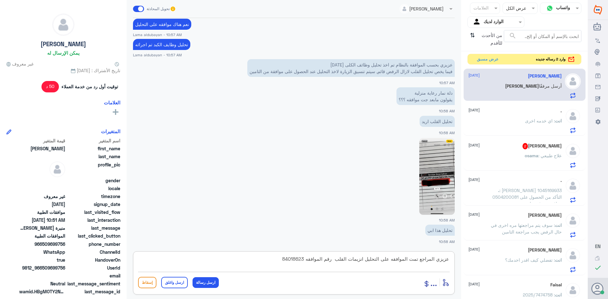
click at [392, 260] on textarea "عزيزي المراجع تمت الموافقه على التحليل انزيمات القلب رقم الموافقه 84018623" at bounding box center [294, 263] width 312 height 16
click at [422, 258] on textarea "عزيزي المراجع تمت الموافقه في دله النخيل على التحليل انزيمات القلب رقم الموافقه…" at bounding box center [294, 263] width 312 height 16
type textarea "عزيزي المراجع الموضح لي تمت الموافقه في دله النخيل على التحليل انزيمات القلب رق…"
click at [212, 286] on button "ارسل رسالة" at bounding box center [206, 283] width 26 height 11
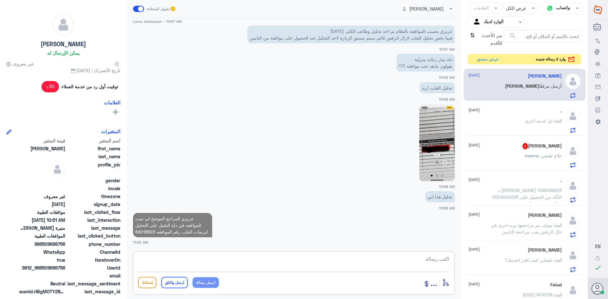
click at [238, 267] on textarea at bounding box center [294, 263] width 312 height 16
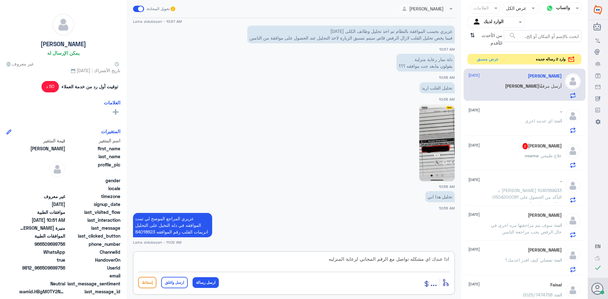
type textarea "اذا عندك اي مشكله تواصل مع الرقم المجاني لرعاية المنزليه"
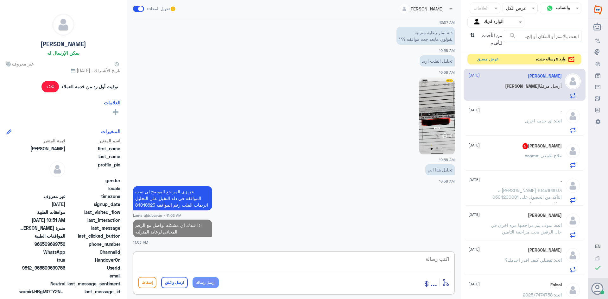
click at [531, 164] on p "osama : علاج طبيعي" at bounding box center [543, 160] width 37 height 16
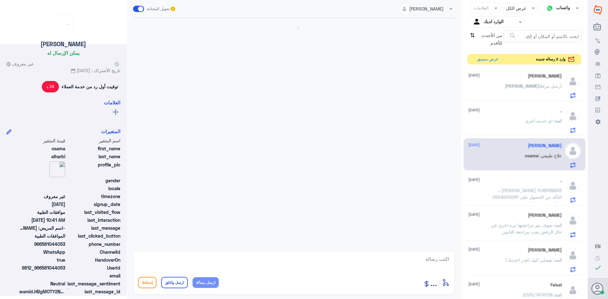
scroll to position [232, 0]
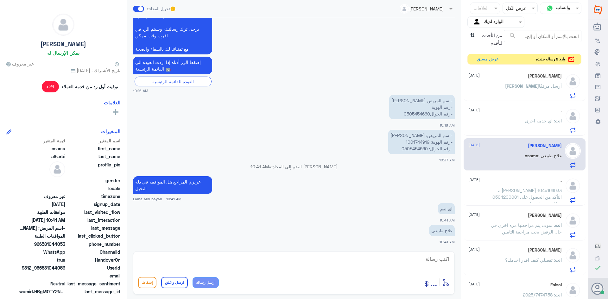
click at [267, 261] on textarea at bounding box center [294, 263] width 312 height 16
type textarea "لا يوجد موافقه"
click at [486, 55] on button "عرض مسبق" at bounding box center [487, 59] width 27 height 10
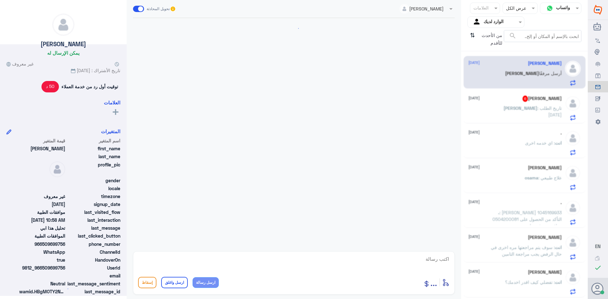
scroll to position [565, 0]
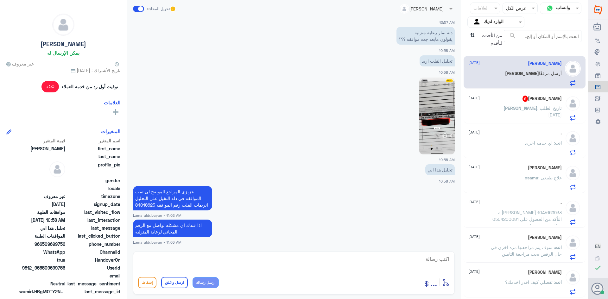
click at [524, 116] on p "[PERSON_NAME] : تاريخ الطلب [DATE]" at bounding box center [526, 113] width 71 height 16
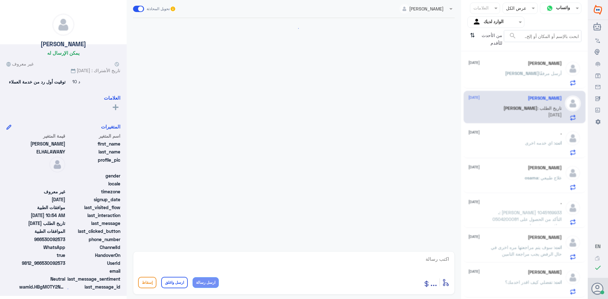
scroll to position [611, 0]
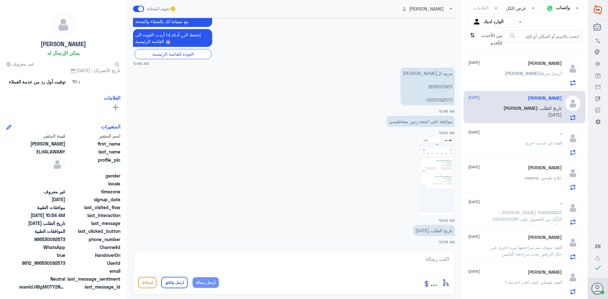
click at [441, 84] on p "مروه ال[PERSON_NAME] 2616223901 0530092573" at bounding box center [428, 87] width 54 height 38
click at [442, 168] on img at bounding box center [436, 176] width 35 height 77
click at [437, 100] on p "مروه ال[PERSON_NAME] 2616223901 0530092573" at bounding box center [428, 87] width 54 height 38
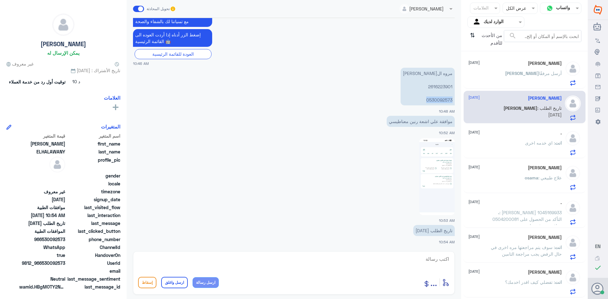
click at [430, 151] on img at bounding box center [436, 176] width 35 height 77
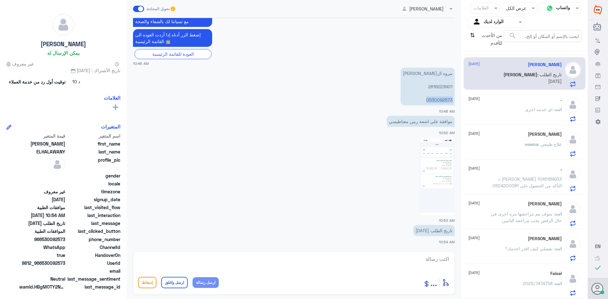
scroll to position [3, 0]
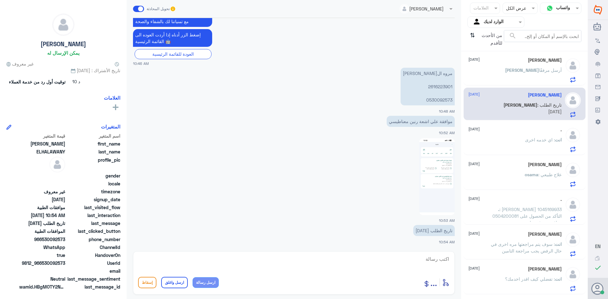
click at [523, 70] on div "[PERSON_NAME] مرفقًا" at bounding box center [515, 75] width 93 height 14
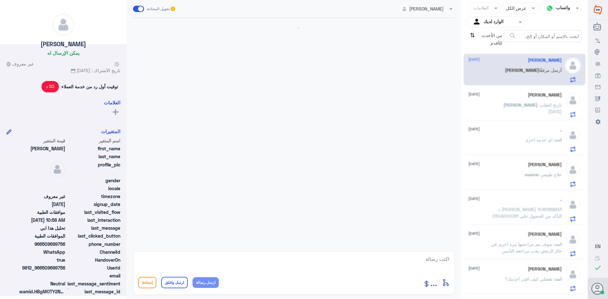
scroll to position [565, 0]
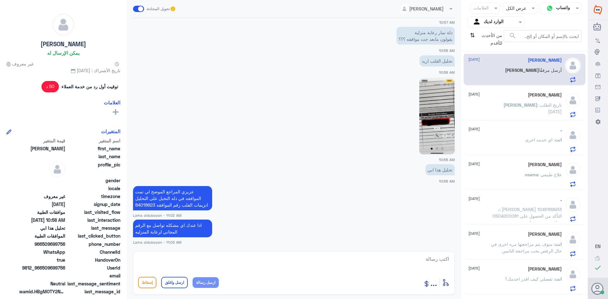
click at [527, 145] on p "انت : اي خدمه اخرى" at bounding box center [543, 145] width 37 height 16
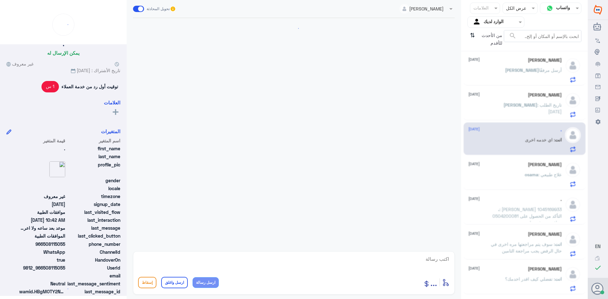
scroll to position [236, 0]
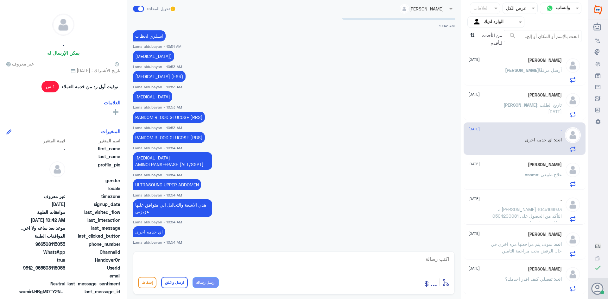
click at [391, 263] on textarea at bounding box center [294, 263] width 312 height 16
type textarea "نتمى لك دوام الصحه والعافيه"
click at [178, 287] on button "ارسل واغلق" at bounding box center [174, 282] width 27 height 11
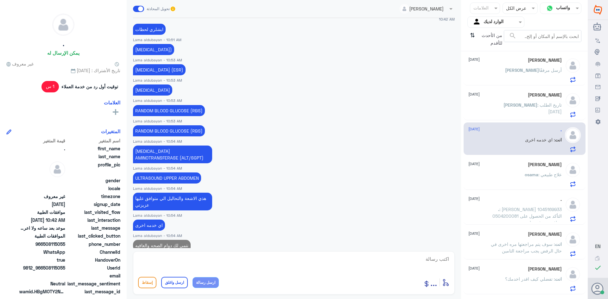
scroll to position [257, 0]
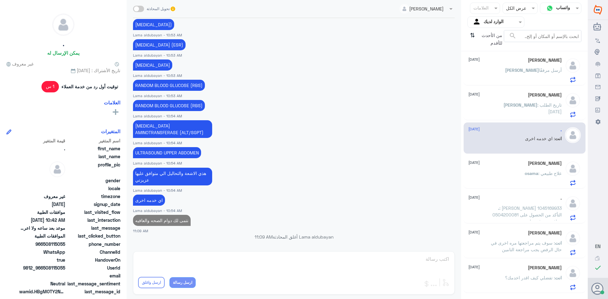
click at [512, 184] on div "osama : علاج طبيعي" at bounding box center [515, 179] width 93 height 14
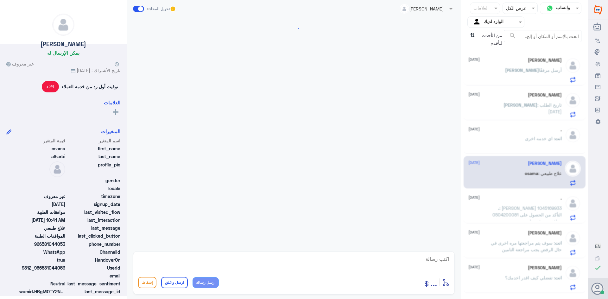
scroll to position [232, 0]
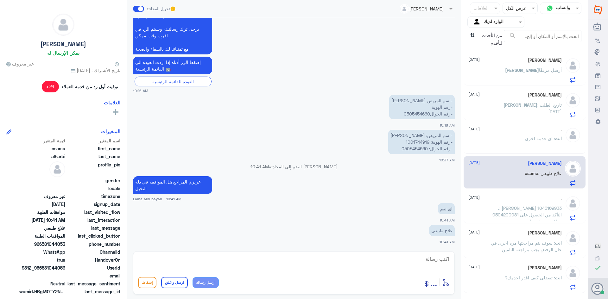
click at [437, 260] on textarea at bounding box center [294, 263] width 312 height 16
click at [418, 145] on p "-اسم المريض: [PERSON_NAME] -رقم الهوية: 1001744919 -رقم الجوال: 0505454660" at bounding box center [421, 142] width 67 height 24
click at [420, 139] on p "-اسم المريض: [PERSON_NAME] -رقم الهوية: 1001744919 -رقم الجوال: 0505454660" at bounding box center [421, 142] width 67 height 24
click at [450, 260] on textarea at bounding box center [294, 263] width 312 height 16
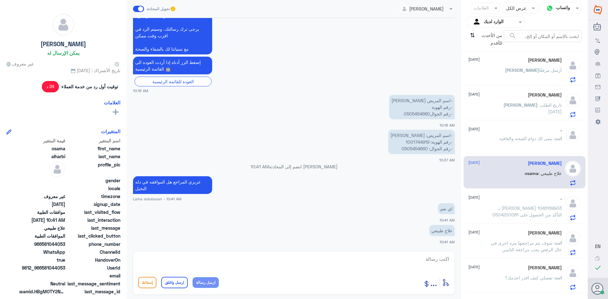
click at [510, 150] on p "انت : نتمى لك دوام الصحه والعافيه" at bounding box center [531, 143] width 62 height 16
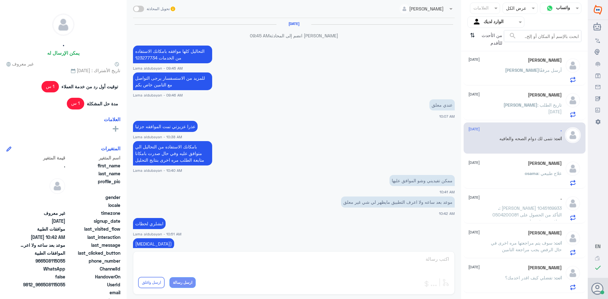
scroll to position [227, 0]
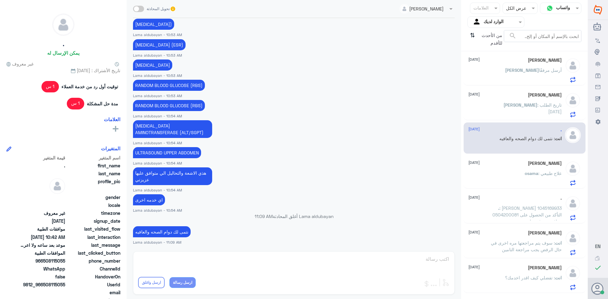
click at [524, 105] on span "[PERSON_NAME]" at bounding box center [521, 104] width 34 height 5
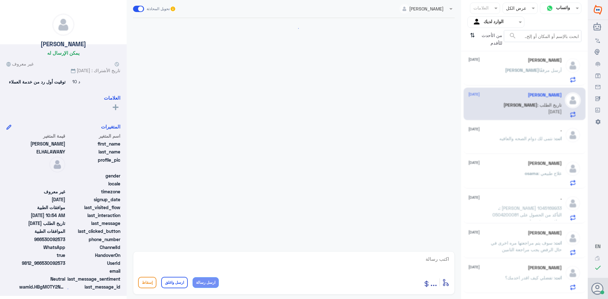
scroll to position [611, 0]
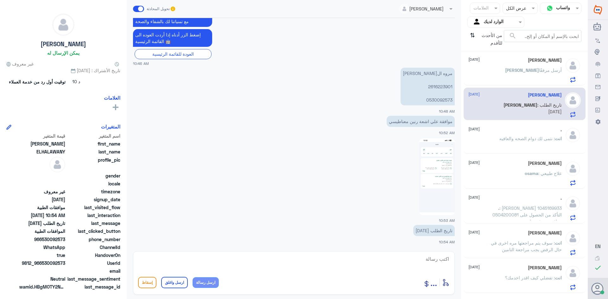
click at [410, 264] on textarea at bounding box center [294, 263] width 312 height 16
type textarea "ز"
type textarea "عزيزتي المراجعة تم التاكد من قسم الاشعه بامكانك حجز موعد ولاستفاده من الخدمه"
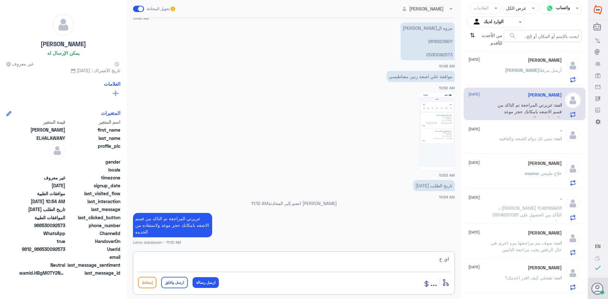
scroll to position [643, 0]
type textarea "اي خدمه اخرى"
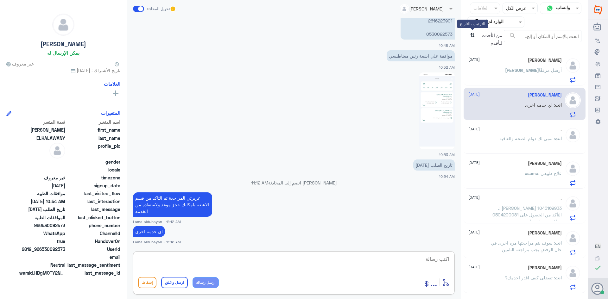
click at [471, 32] on icon "⇅" at bounding box center [472, 38] width 5 height 16
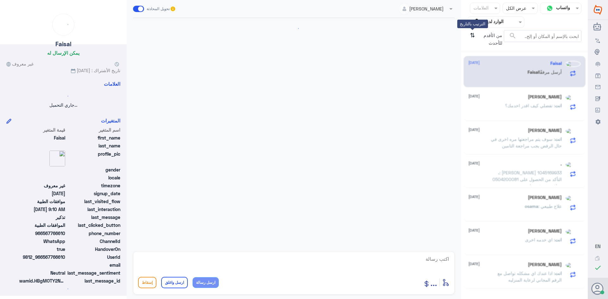
scroll to position [0, 0]
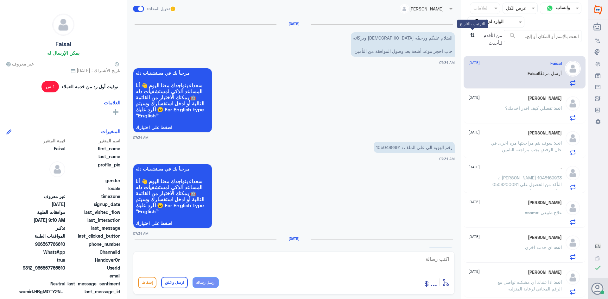
click at [475, 35] on icon "⇅" at bounding box center [472, 38] width 5 height 16
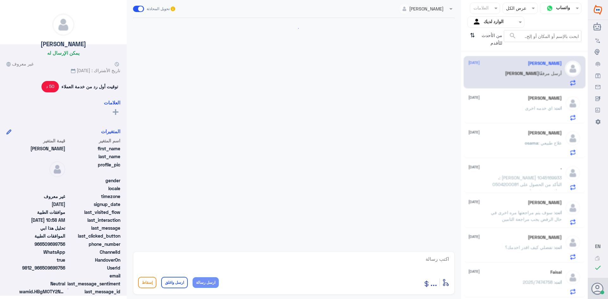
scroll to position [565, 0]
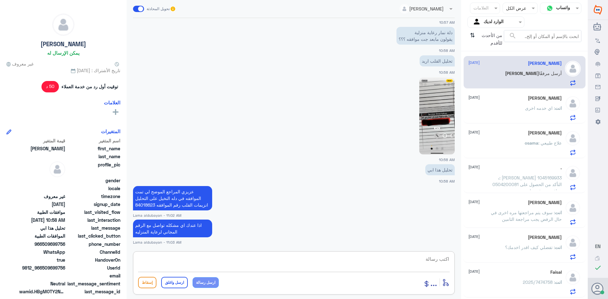
click at [362, 257] on textarea at bounding box center [294, 263] width 312 height 16
type textarea "ا"
drag, startPoint x: 379, startPoint y: 263, endPoint x: 559, endPoint y: 260, distance: 180.6
click at [559, 260] on div "قناة واتساب Status × عرض الكل العلامات Agent Filter الوارد لديك search من الأحد…" at bounding box center [294, 150] width 588 height 301
type textarea "اي خدمه اخرى؟"
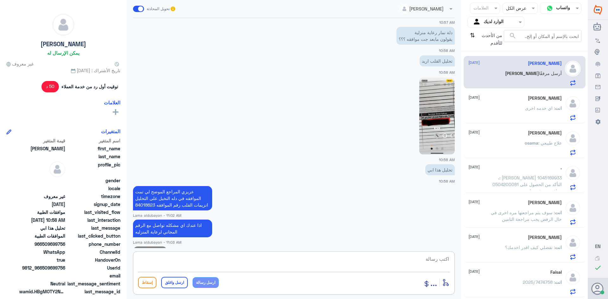
scroll to position [585, 0]
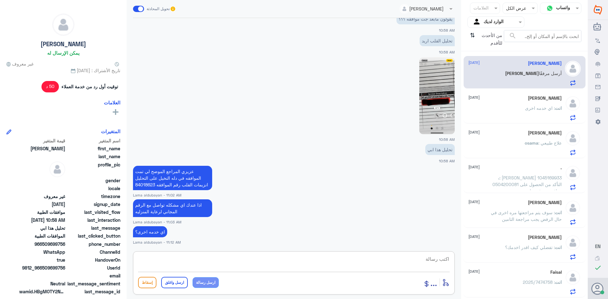
click at [545, 278] on div "Faisal [DATE] انت : 2025/7474758" at bounding box center [515, 282] width 93 height 25
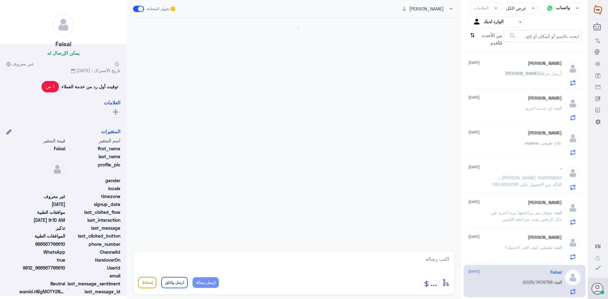
scroll to position [512, 0]
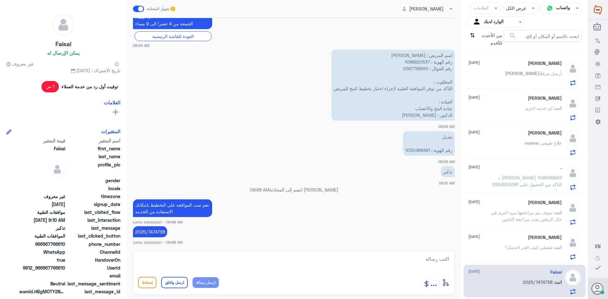
click at [403, 262] on textarea at bounding box center [294, 263] width 312 height 16
type textarea "نتمنى لك دوام الصحه والعافيه"
click at [165, 285] on button "ارسل واغلق" at bounding box center [174, 282] width 27 height 11
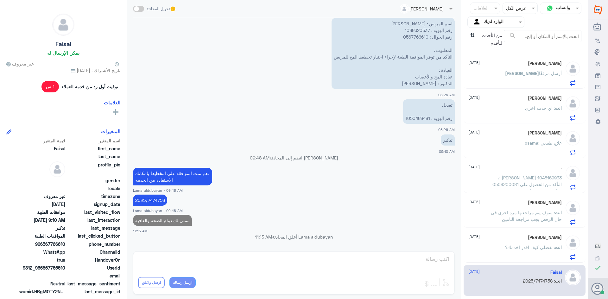
click at [544, 248] on span ": تفضلي كيف اقدر اخدمك؟" at bounding box center [530, 247] width 50 height 5
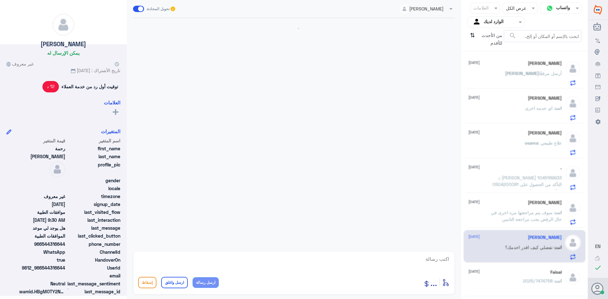
scroll to position [547, 0]
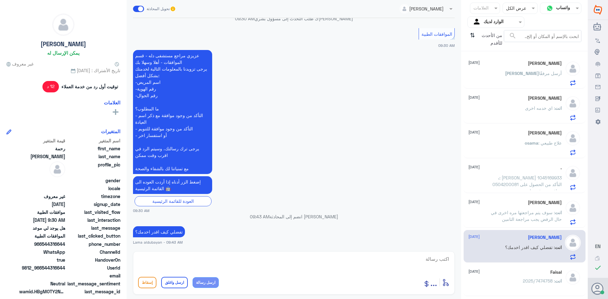
click at [533, 219] on span ": سوف يتم مراجعتها مره اخرى في حال الرفض يجب مراجعة التامين" at bounding box center [526, 216] width 71 height 12
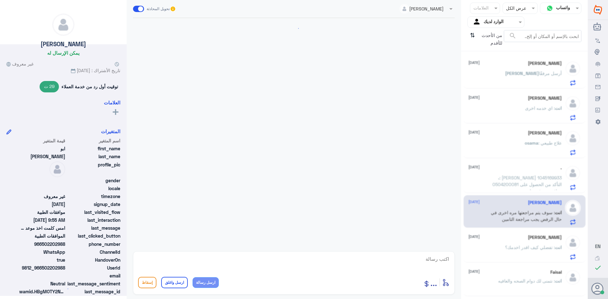
scroll to position [313, 0]
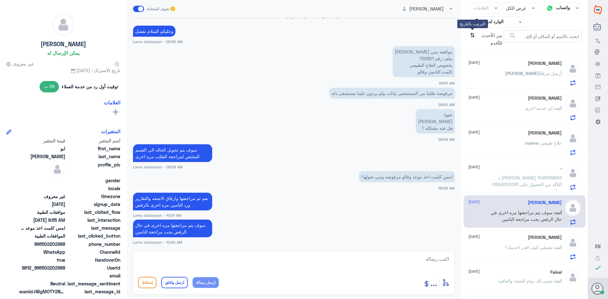
click at [473, 37] on icon "⇅" at bounding box center [472, 38] width 5 height 16
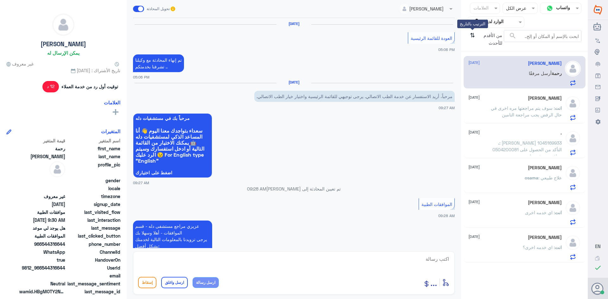
scroll to position [547, 0]
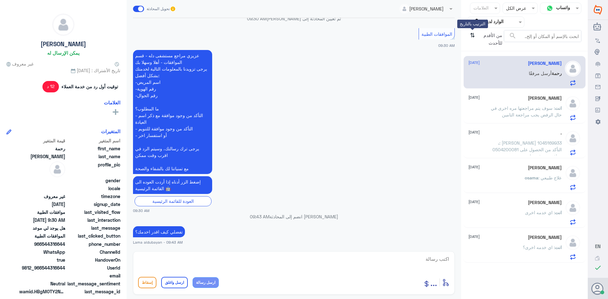
click at [473, 37] on icon "⇅" at bounding box center [472, 38] width 5 height 16
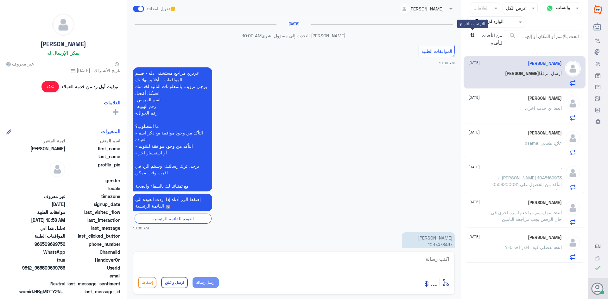
scroll to position [512, 0]
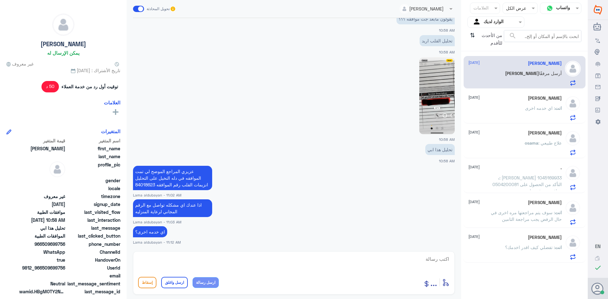
click at [502, 216] on p "انت : سوف يتم مراجعتها مره اخرى في حال الرفض يجب مراجعة التامين" at bounding box center [526, 217] width 71 height 16
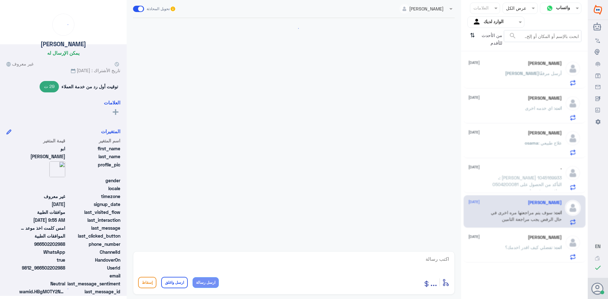
scroll to position [313, 0]
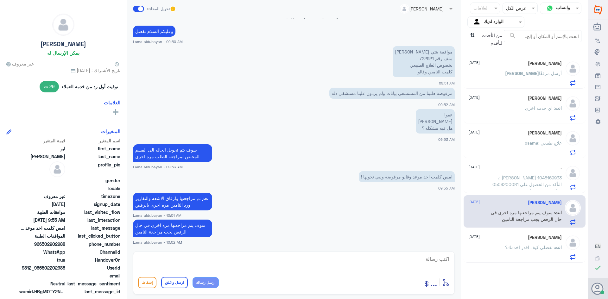
click at [484, 176] on div ". [DATE] . : [PERSON_NAME] 1045169933 0504200081 التأكد من الحصول على موافقه صر…" at bounding box center [515, 177] width 93 height 25
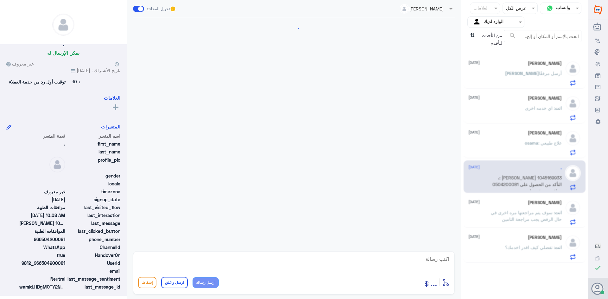
scroll to position [496, 0]
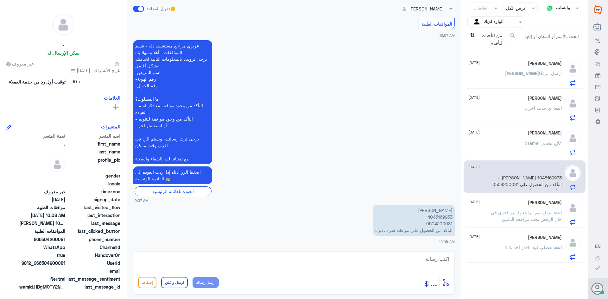
click at [446, 217] on p "[PERSON_NAME] 1045169933 0504200081 التأكد من الحصول على موافقه صرف دواء" at bounding box center [414, 220] width 82 height 31
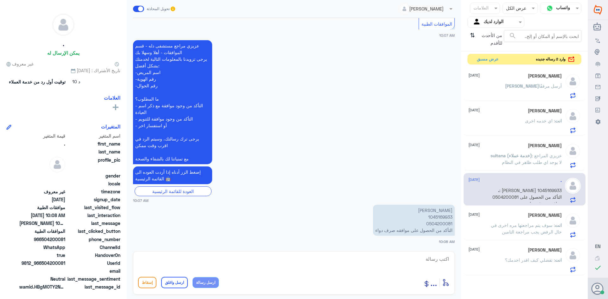
click at [515, 89] on div "[PERSON_NAME] مرفقًا" at bounding box center [515, 91] width 93 height 14
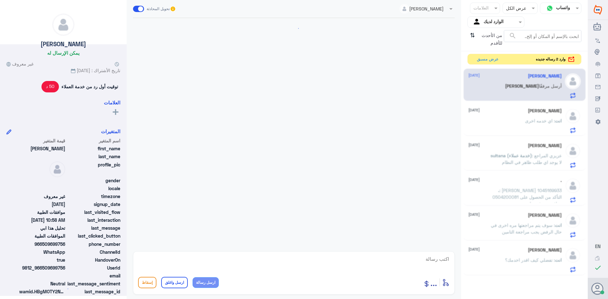
scroll to position [512, 0]
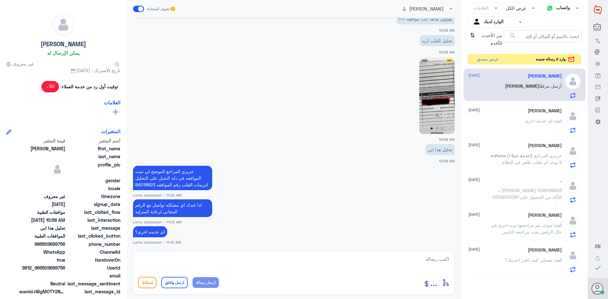
click at [414, 260] on textarea at bounding box center [294, 263] width 312 height 16
click at [489, 54] on button "عرض مسبق" at bounding box center [487, 59] width 27 height 10
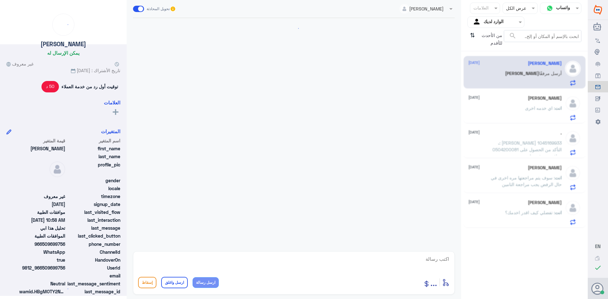
scroll to position [512, 0]
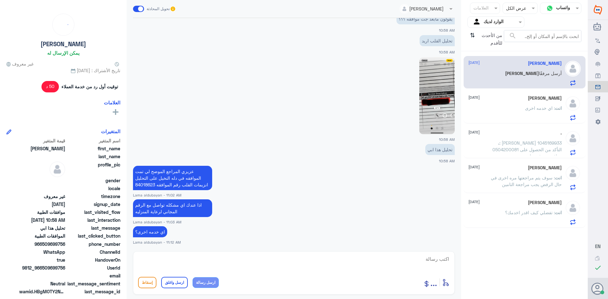
click at [277, 261] on textarea at bounding box center [294, 263] width 312 height 16
type textarea "نتمنى لكم دوام الصحه والعافيه"
click at [170, 284] on button "ارسل واغلق" at bounding box center [174, 282] width 27 height 11
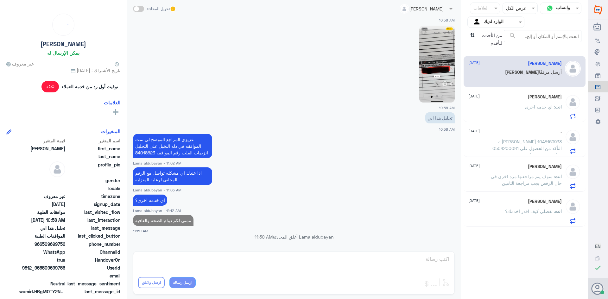
scroll to position [531, 0]
click at [488, 118] on div "انت : اي خدمه اخرى" at bounding box center [515, 112] width 93 height 14
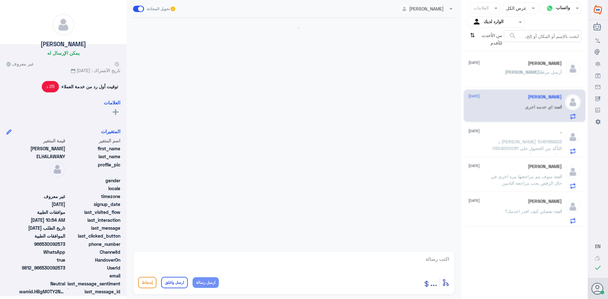
scroll to position [476, 0]
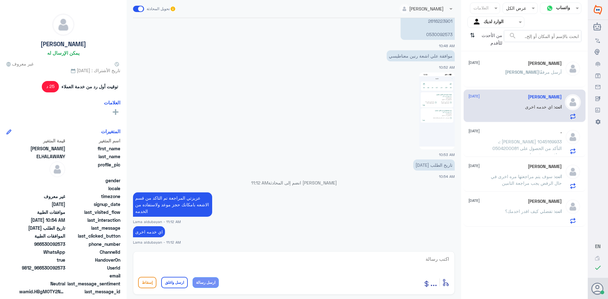
click at [384, 261] on textarea at bounding box center [294, 263] width 312 height 16
type textarea "نتمنى لك دوام الصحه والعافيه"
click at [176, 283] on button "ارسل واغلق" at bounding box center [174, 282] width 27 height 11
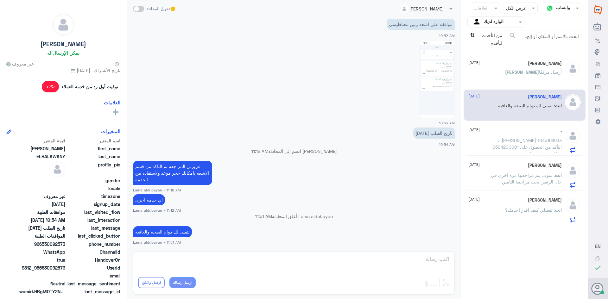
click at [519, 147] on span ": [PERSON_NAME] 1045169933 0504200081 التأكد من الحصول على موافقه صرف دواء" at bounding box center [527, 147] width 69 height 19
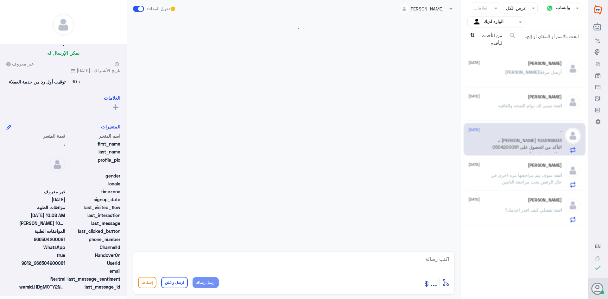
scroll to position [496, 0]
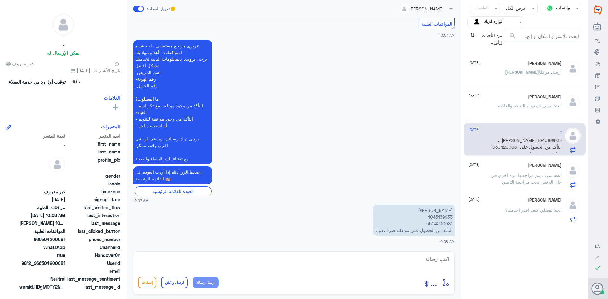
drag, startPoint x: 497, startPoint y: 73, endPoint x: 495, endPoint y: 64, distance: 9.3
click at [497, 70] on div "[PERSON_NAME] [DATE] [PERSON_NAME] مرفقًا" at bounding box center [515, 73] width 93 height 24
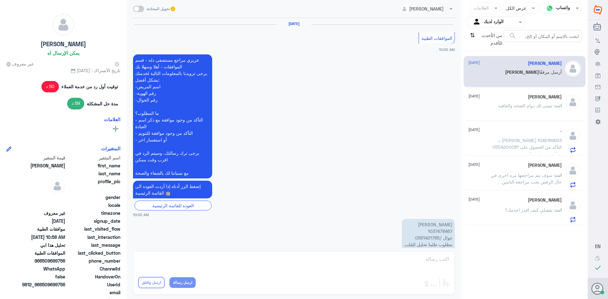
scroll to position [531, 0]
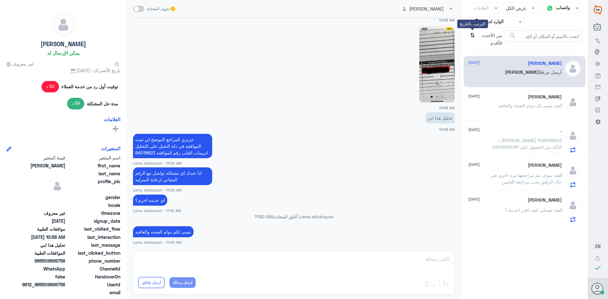
click at [473, 33] on icon "⇅" at bounding box center [472, 38] width 5 height 16
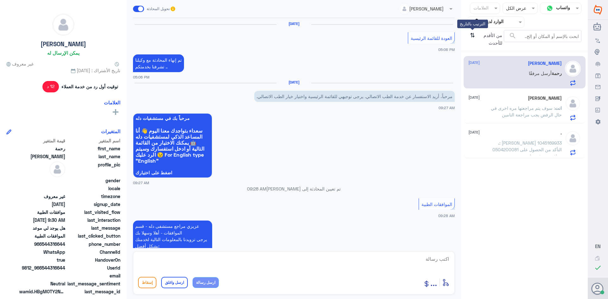
scroll to position [547, 0]
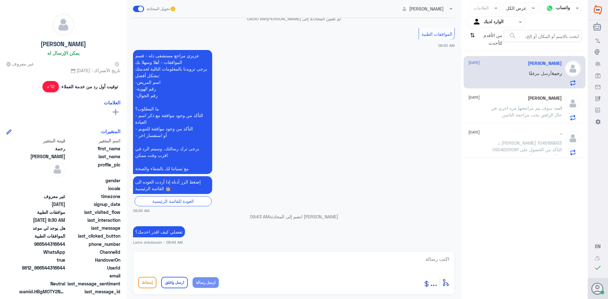
click at [491, 115] on p "انت : سوف يتم مراجعتها مره اخرى في حال الرفض يجب مراجعة التامين" at bounding box center [526, 113] width 71 height 16
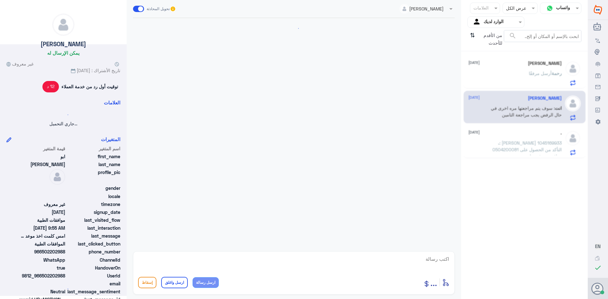
scroll to position [313, 0]
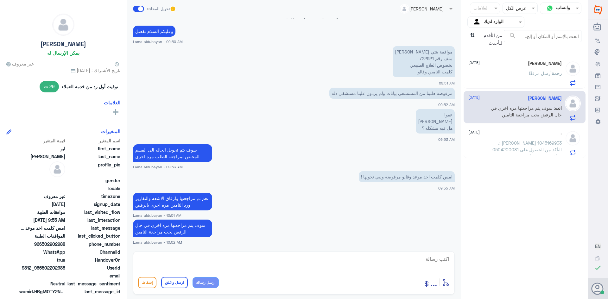
click at [505, 80] on div "[PERSON_NAME] أرسل مرفقًا" at bounding box center [515, 79] width 93 height 14
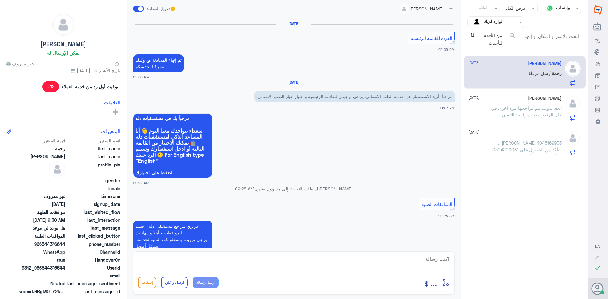
scroll to position [547, 0]
